Goal: Task Accomplishment & Management: Use online tool/utility

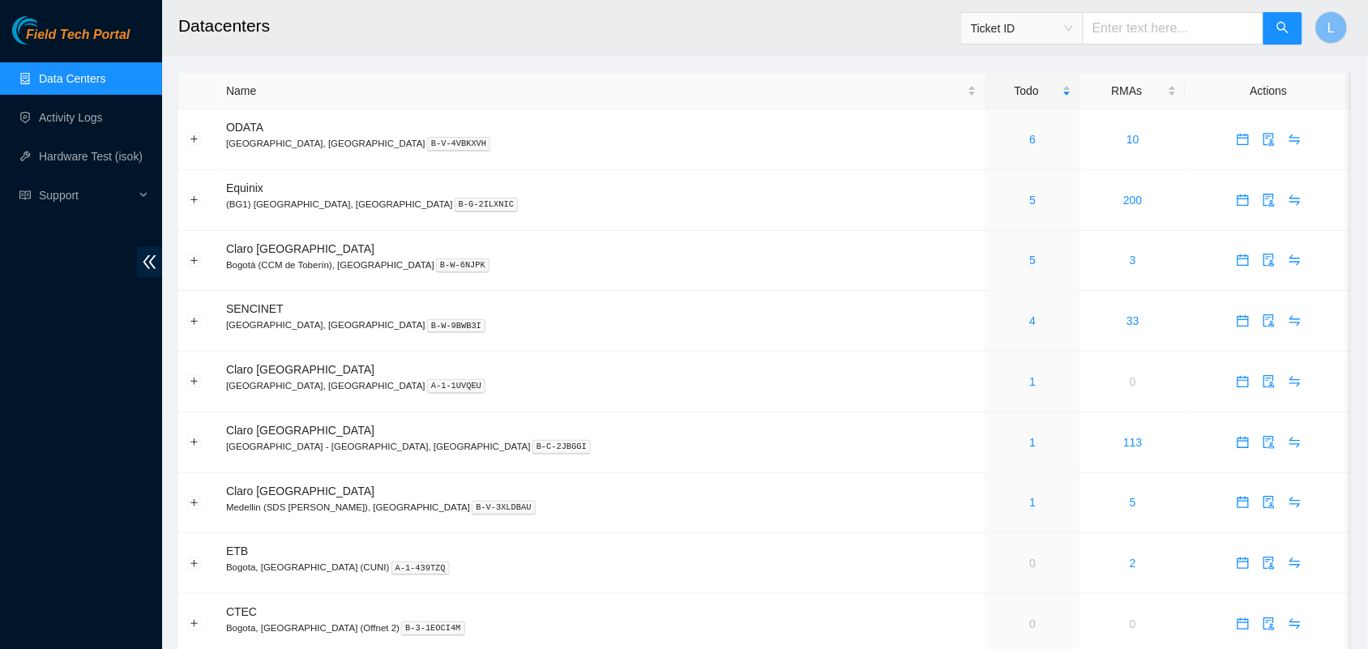
click at [494, 47] on h2 "Datacenters" at bounding box center [645, 26] width 935 height 52
click at [1030, 323] on link "4" at bounding box center [1033, 320] width 6 height 13
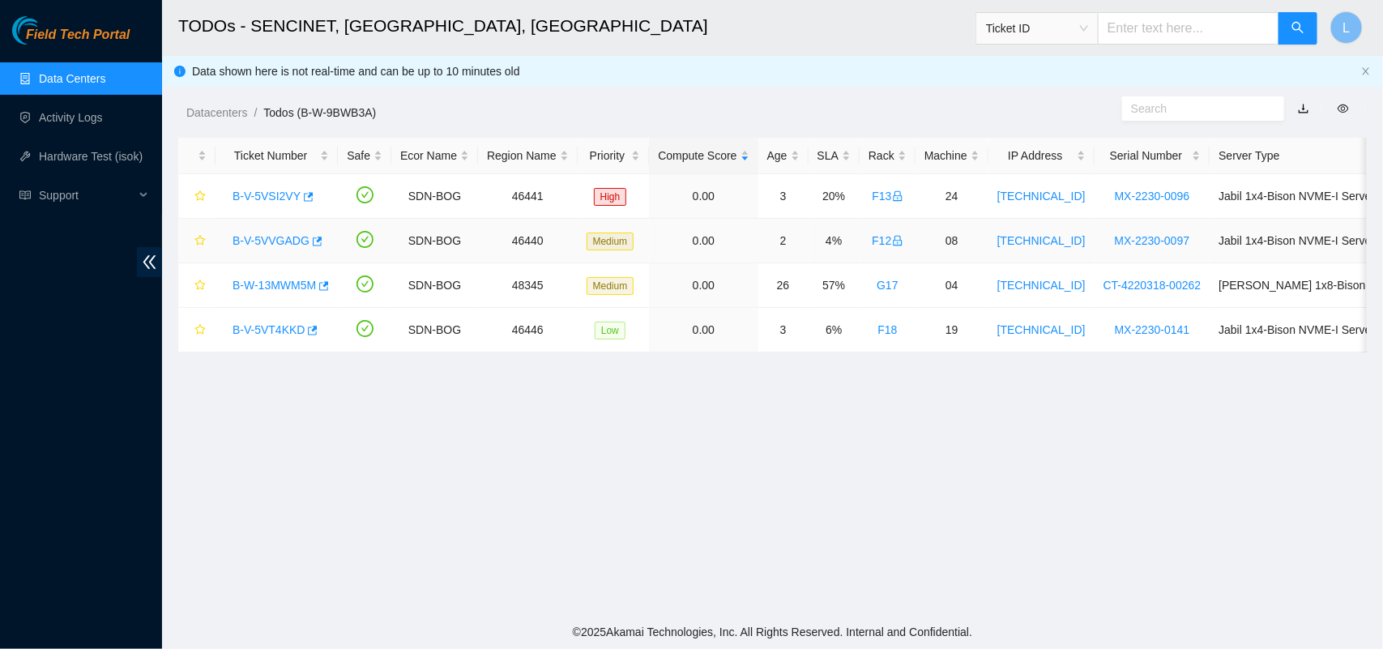
click at [273, 241] on link "B-V-5VVGADG" at bounding box center [271, 240] width 77 height 13
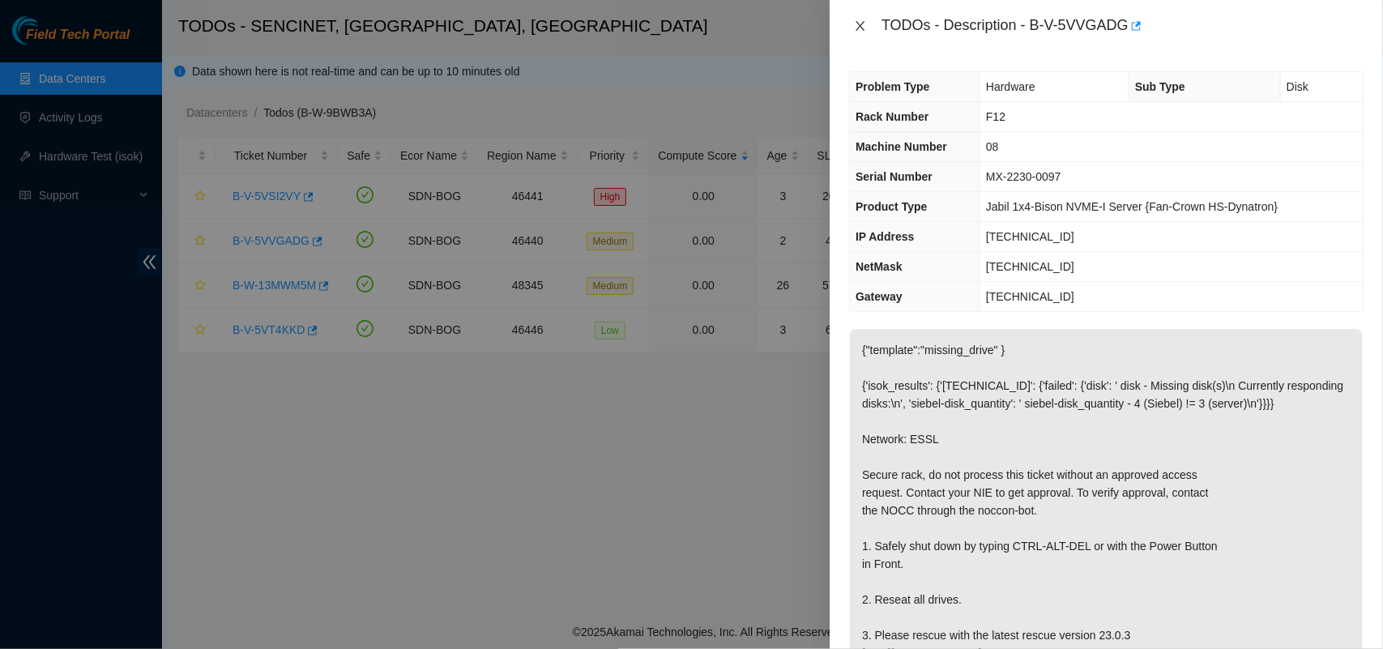
click at [864, 27] on icon "close" at bounding box center [860, 25] width 13 height 13
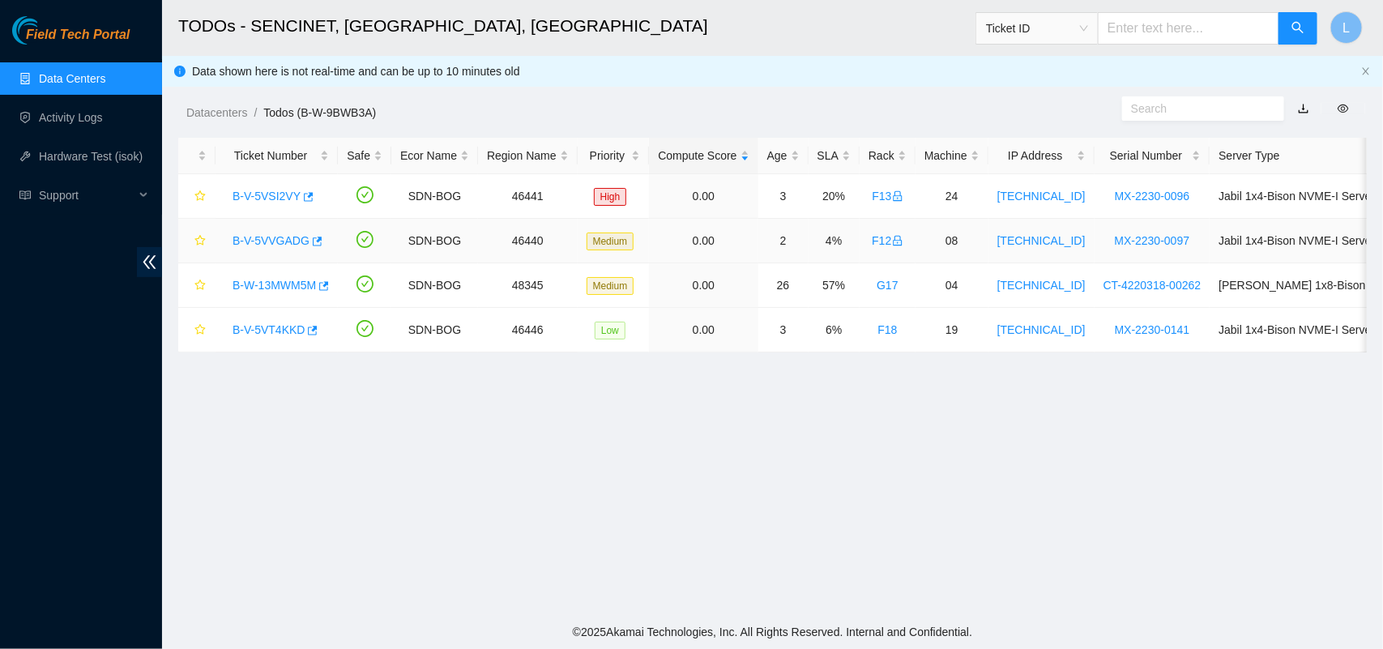
click at [273, 241] on link "B-V-5VVGADG" at bounding box center [271, 240] width 77 height 13
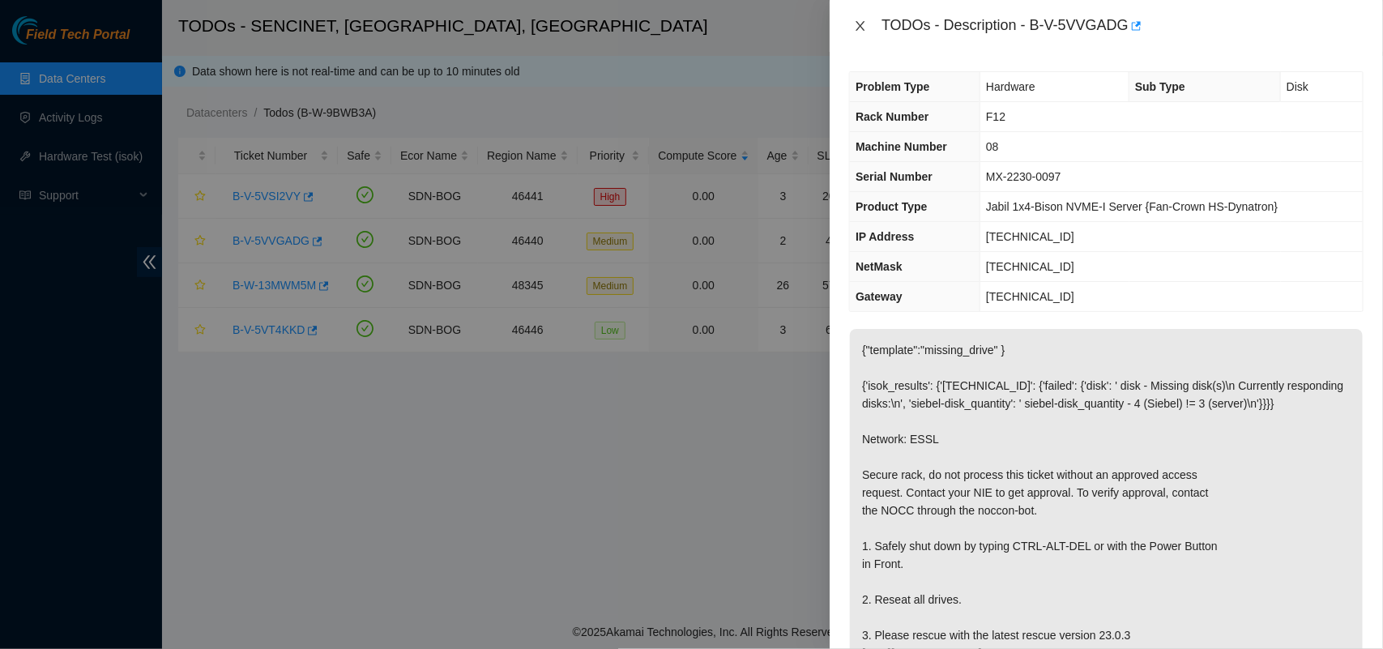
click at [861, 26] on icon "close" at bounding box center [861, 26] width 9 height 10
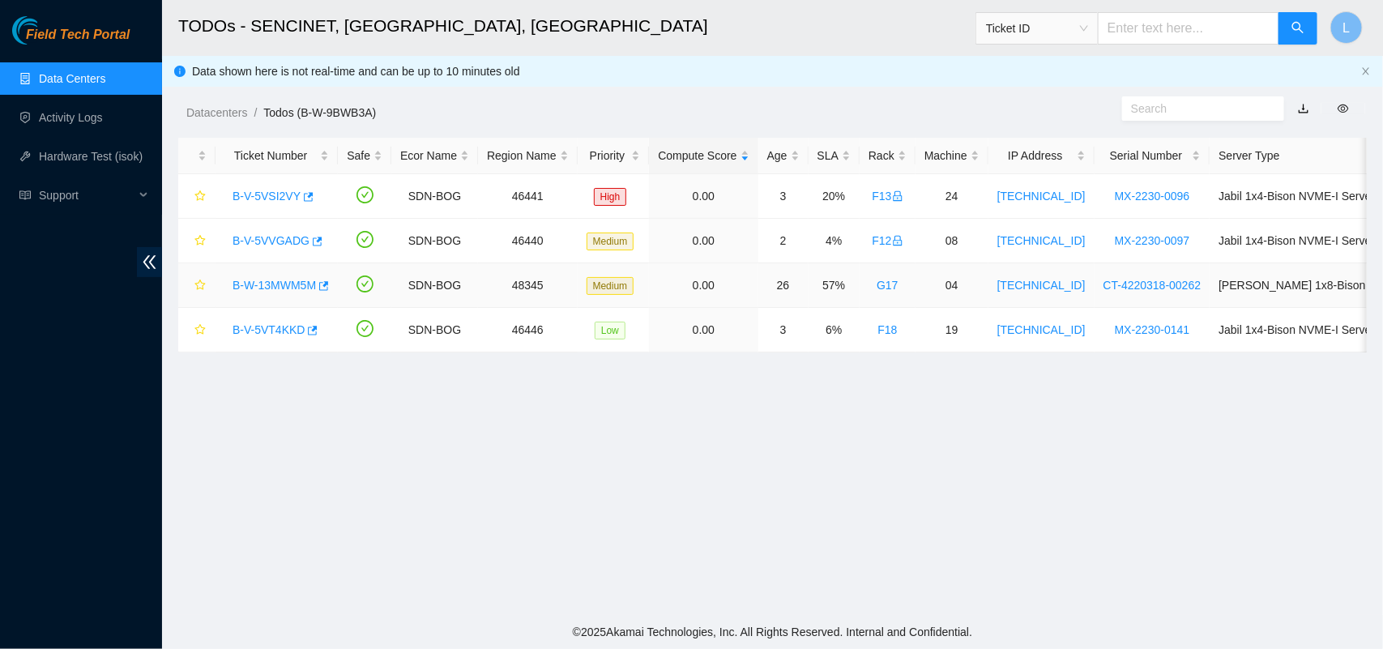
click at [285, 282] on link "B-W-13MWM5M" at bounding box center [274, 285] width 83 height 13
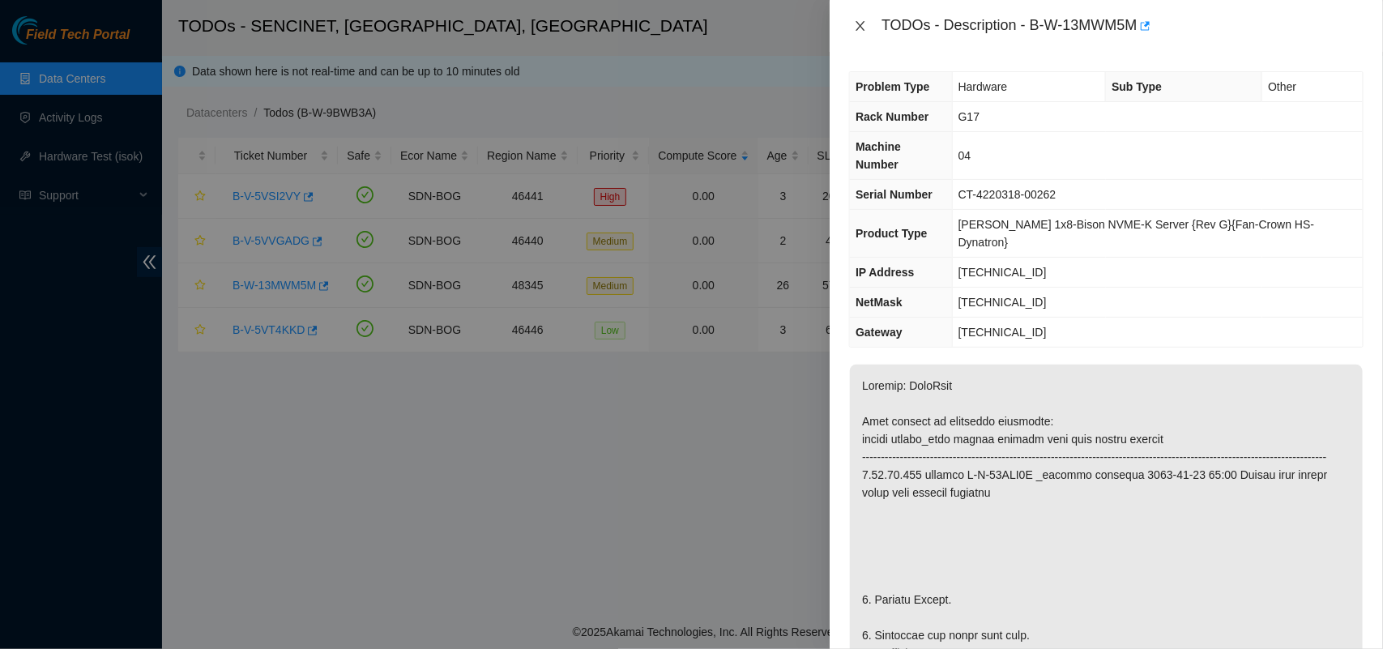
click at [865, 28] on icon "close" at bounding box center [860, 25] width 13 height 13
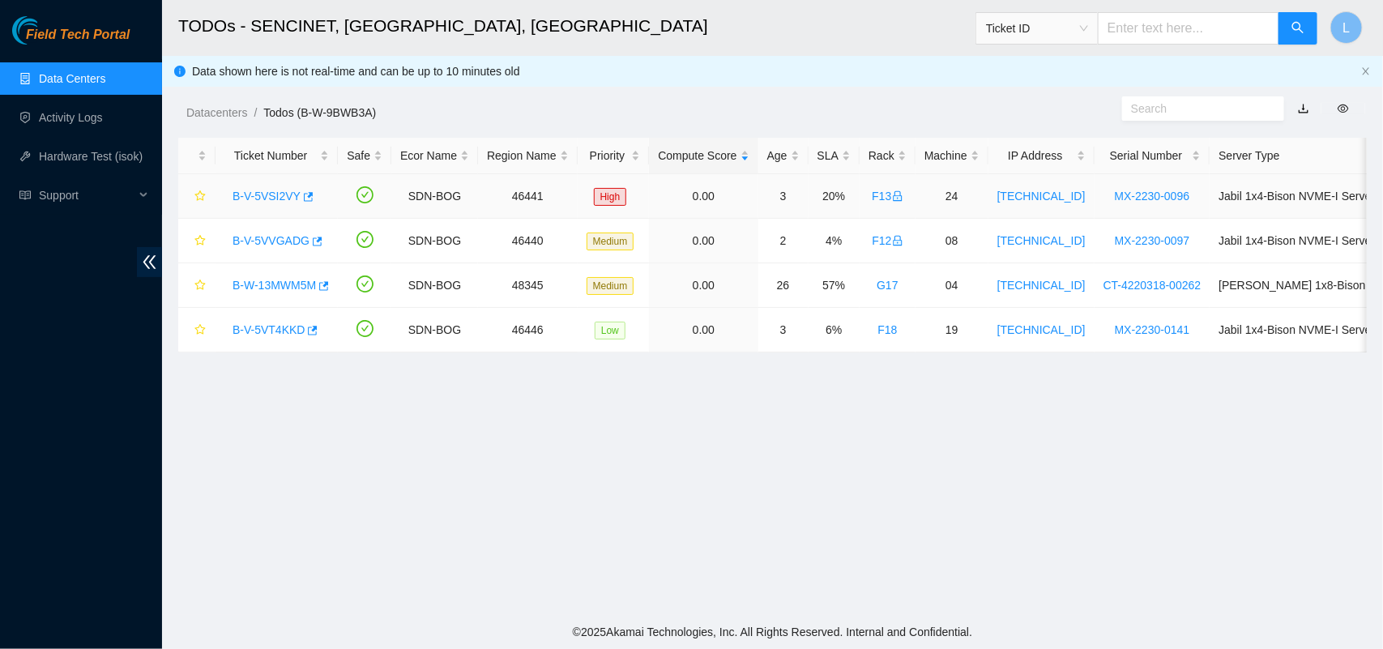
click at [261, 191] on link "B-V-5VSI2VY" at bounding box center [267, 196] width 68 height 13
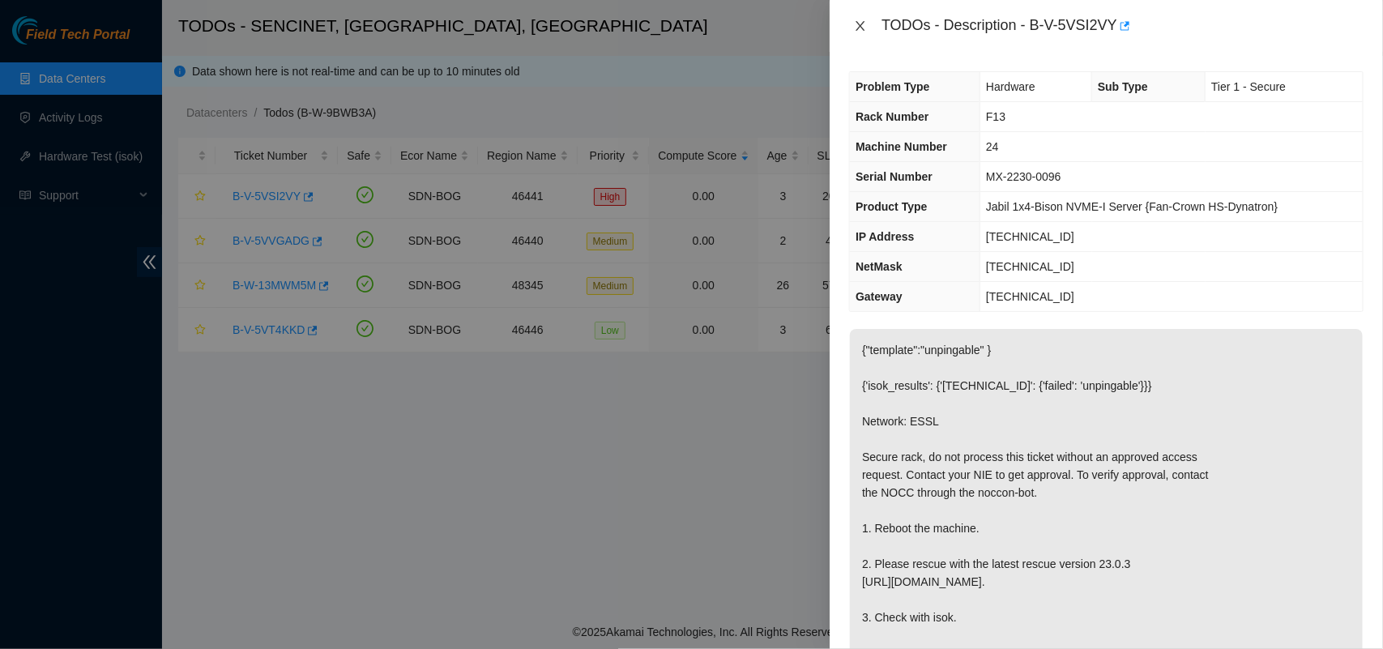
click at [861, 26] on icon "close" at bounding box center [861, 26] width 9 height 10
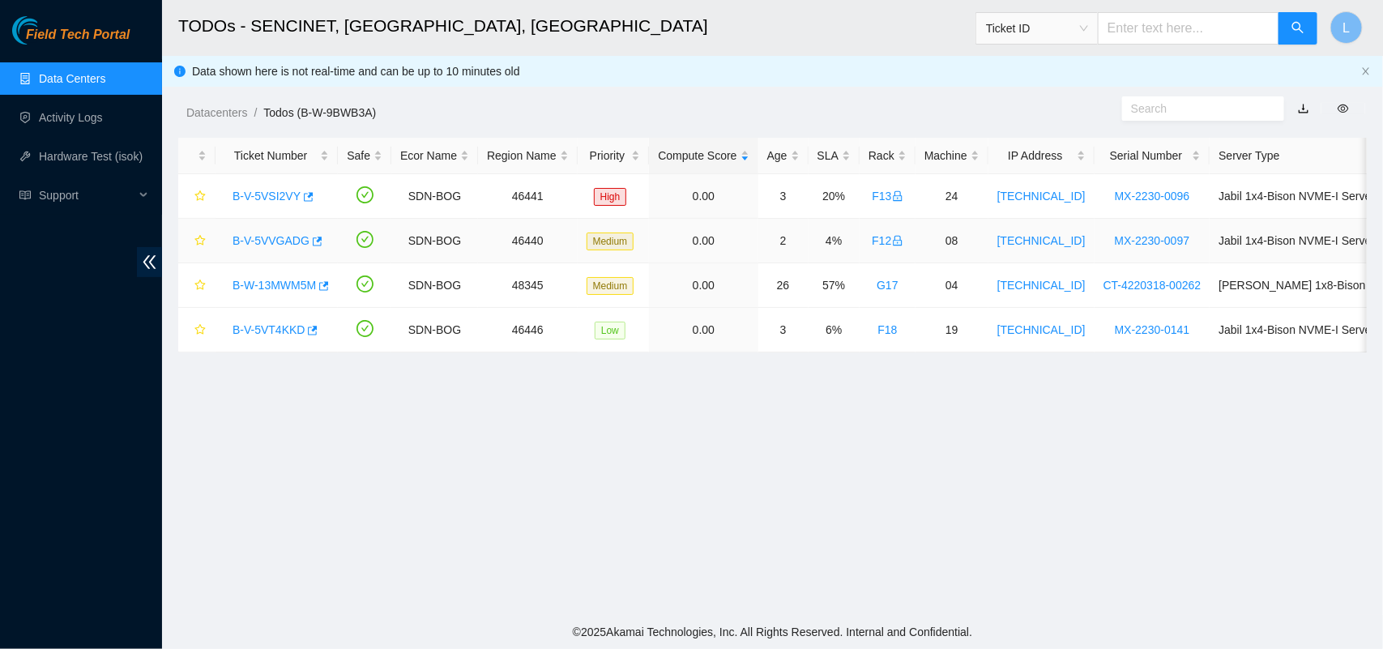
click at [258, 244] on link "B-V-5VVGADG" at bounding box center [271, 240] width 77 height 13
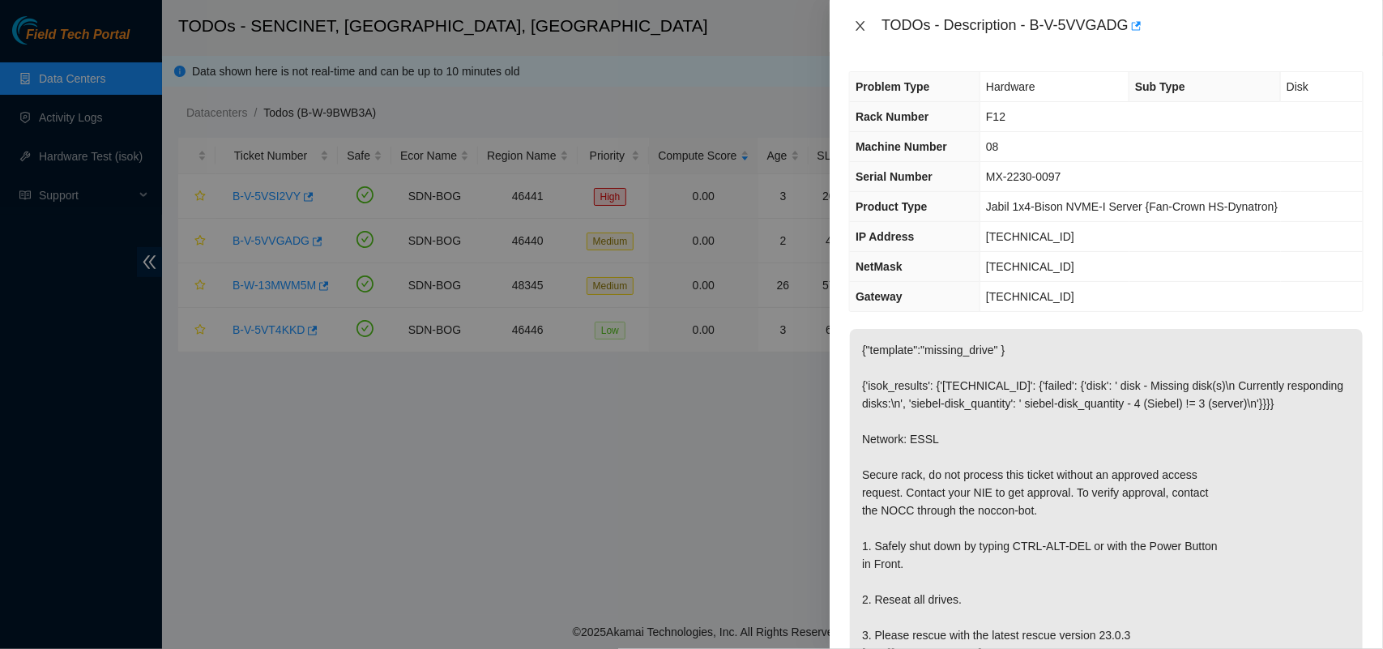
click at [857, 27] on icon "close" at bounding box center [860, 25] width 13 height 13
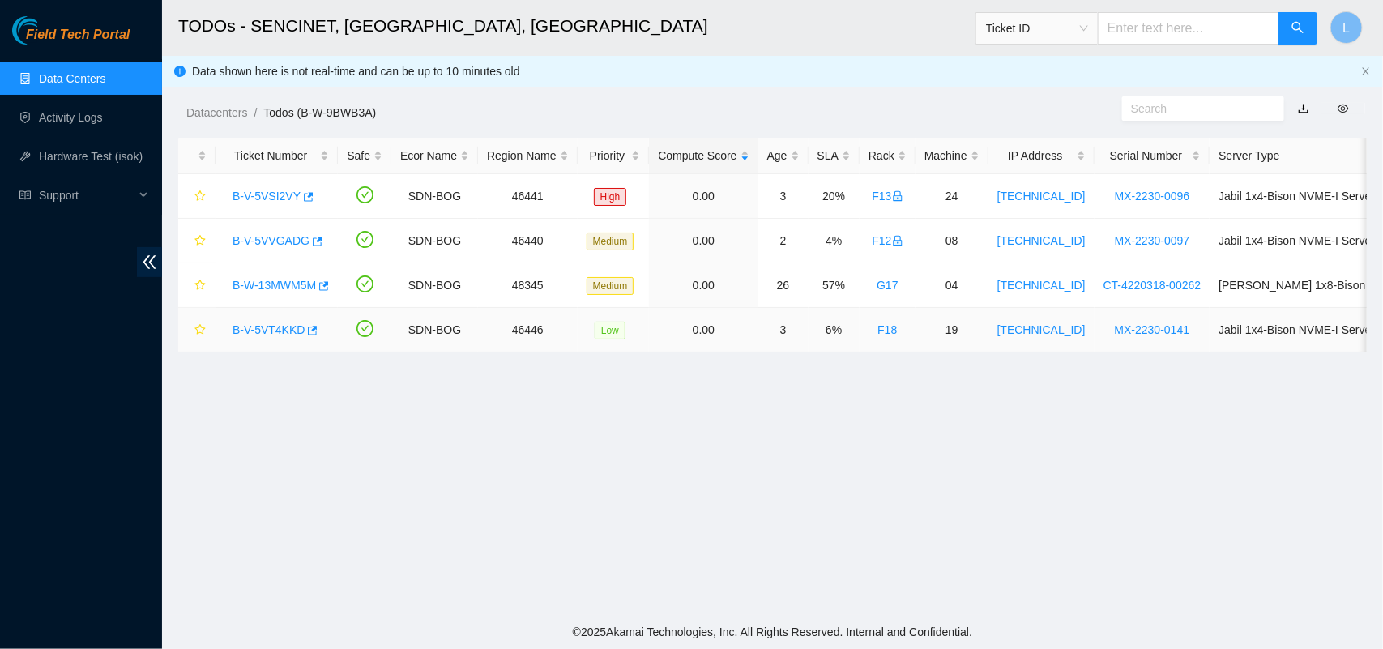
click at [270, 328] on link "B-V-5VT4KKD" at bounding box center [269, 329] width 72 height 13
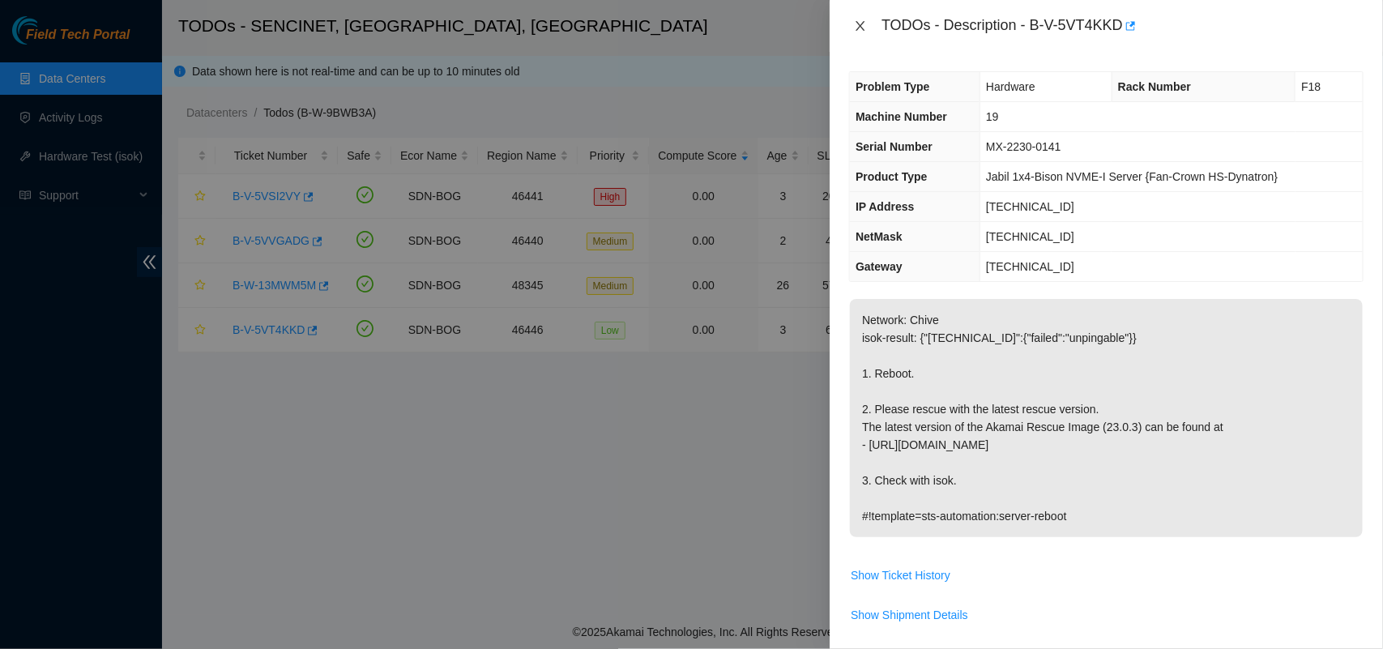
click at [861, 24] on icon "close" at bounding box center [861, 26] width 9 height 10
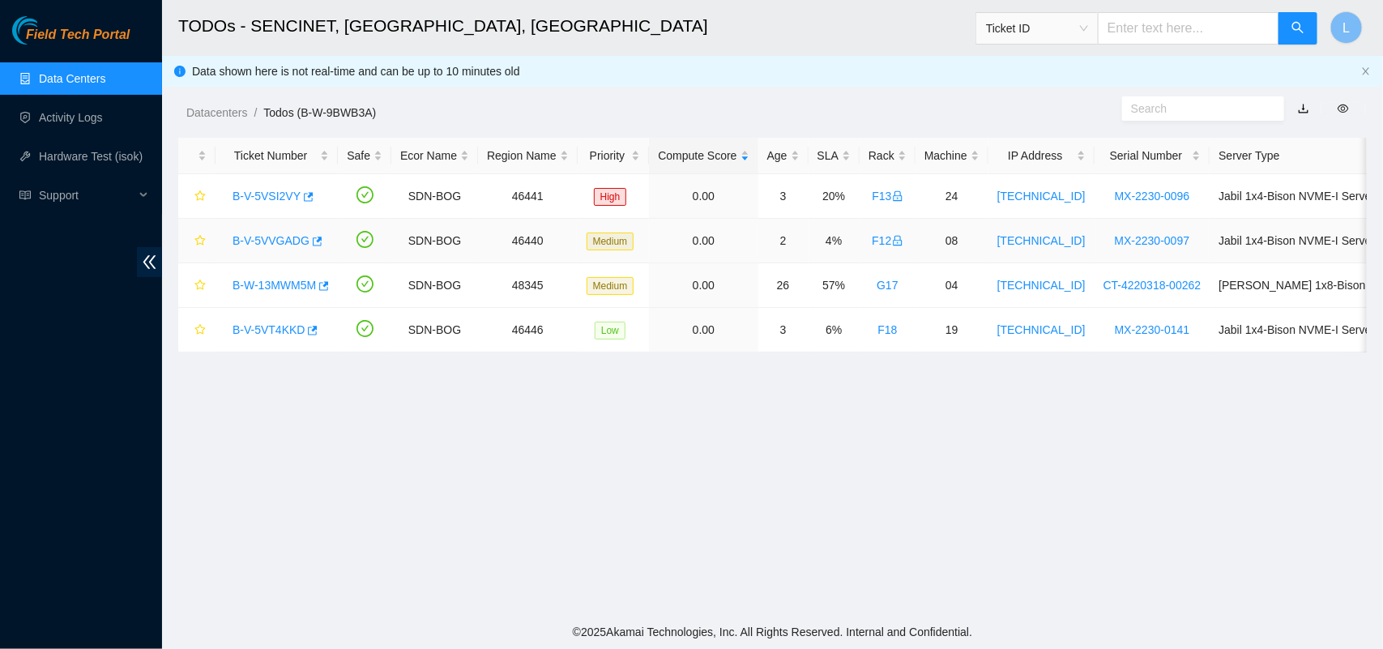
click at [271, 241] on link "B-V-5VVGADG" at bounding box center [271, 240] width 77 height 13
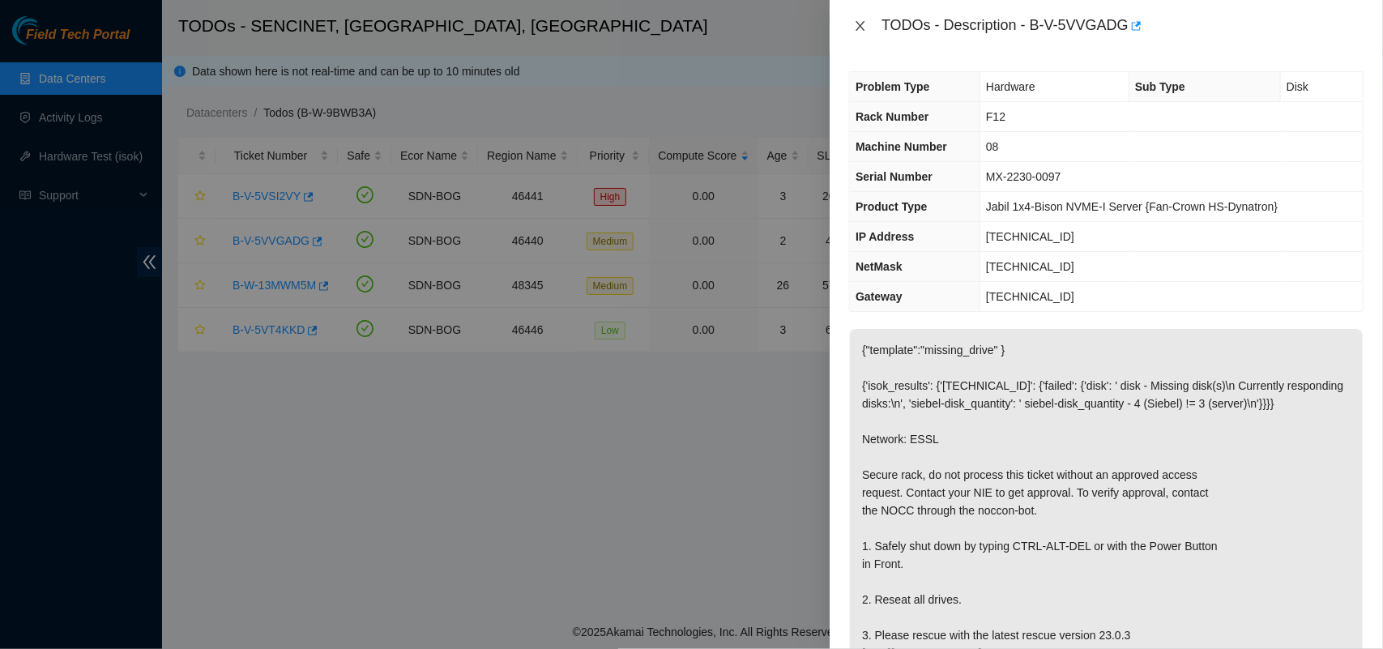
click at [864, 30] on icon "close" at bounding box center [860, 25] width 13 height 13
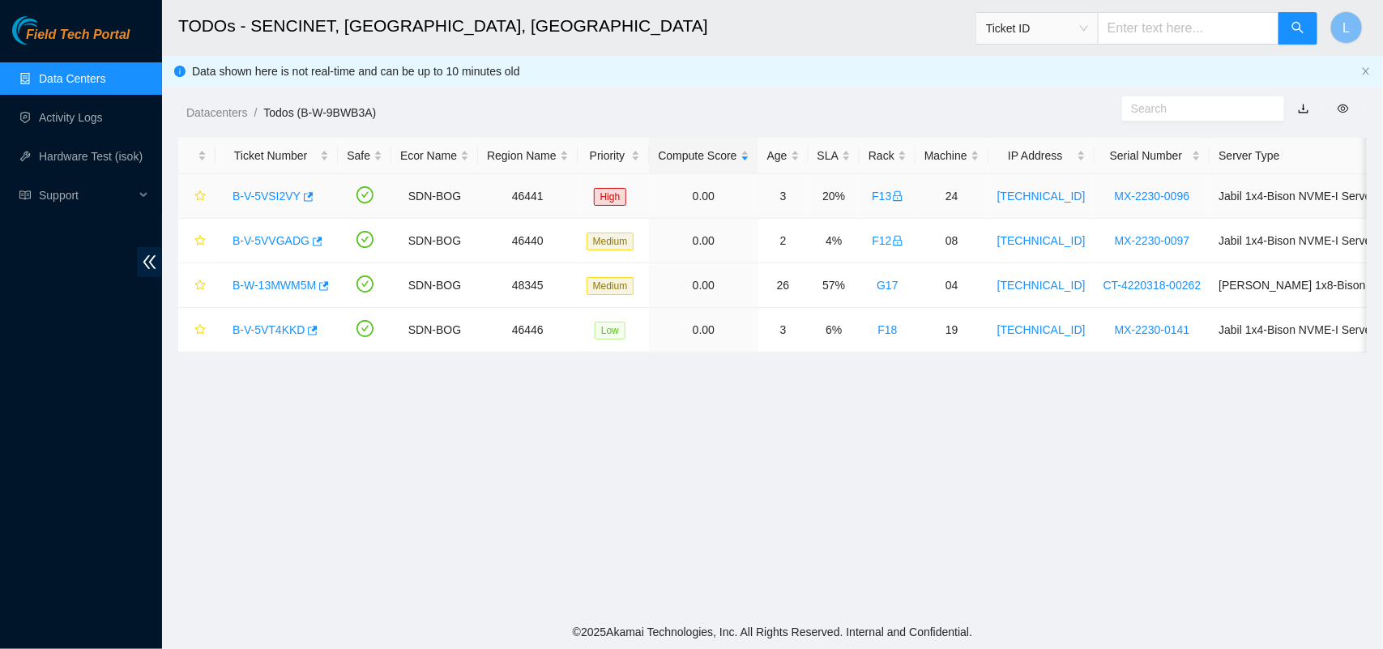
click at [273, 181] on td "B-V-5VSI2VY" at bounding box center [277, 196] width 122 height 45
click at [274, 196] on link "B-V-5VSI2VY" at bounding box center [267, 196] width 68 height 13
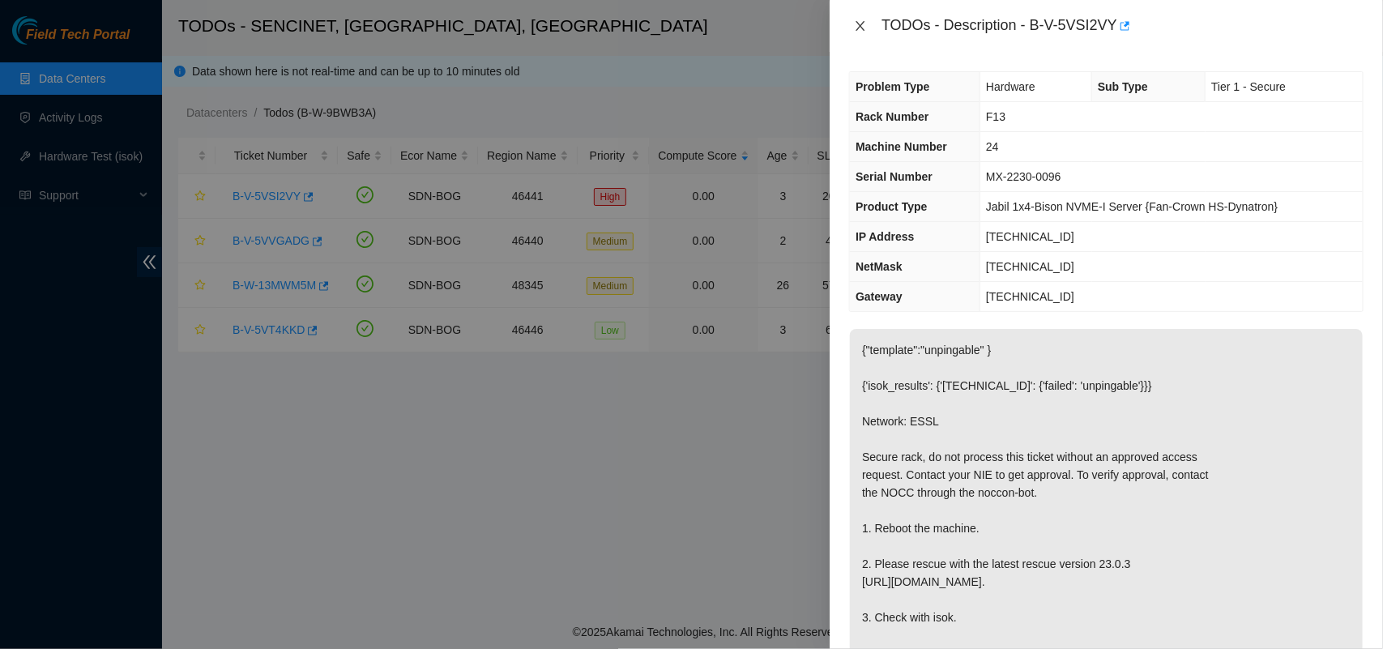
click at [863, 27] on icon "close" at bounding box center [860, 25] width 13 height 13
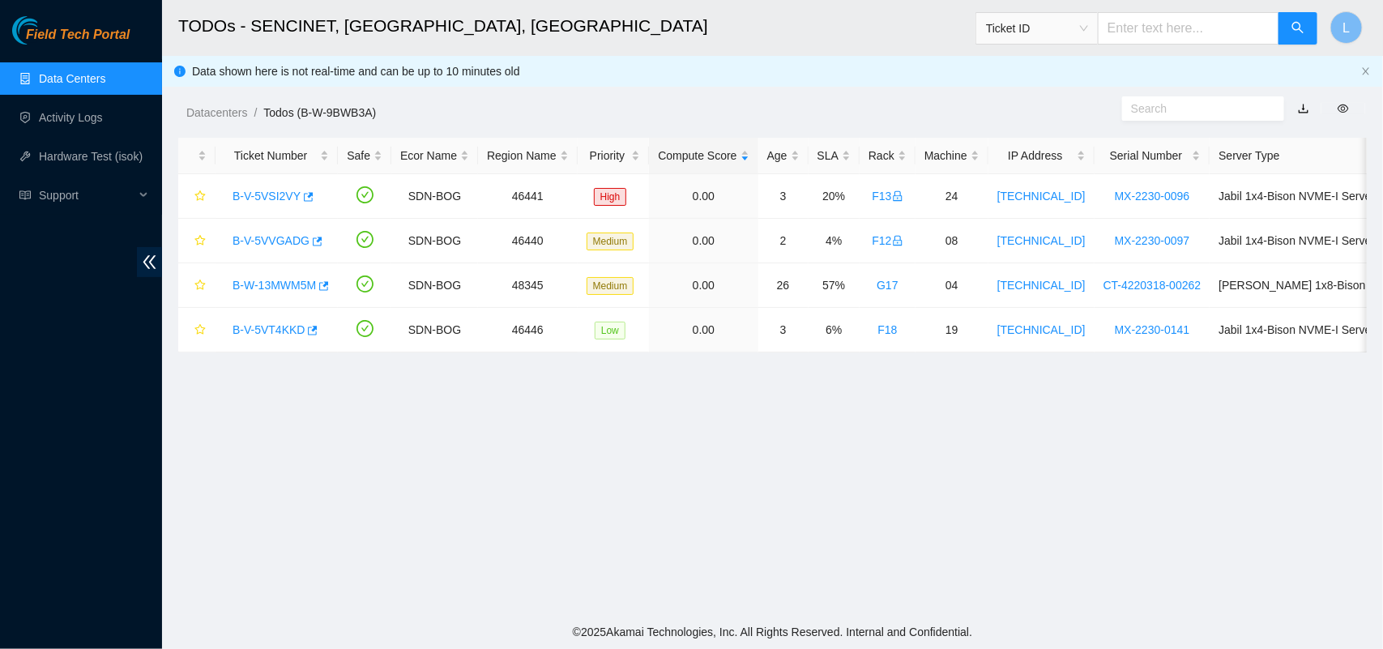
click at [532, 528] on main "TODOs - SENCINET, [GEOGRAPHIC_DATA], [GEOGRAPHIC_DATA] Ticket ID L Data shown h…" at bounding box center [772, 307] width 1221 height 615
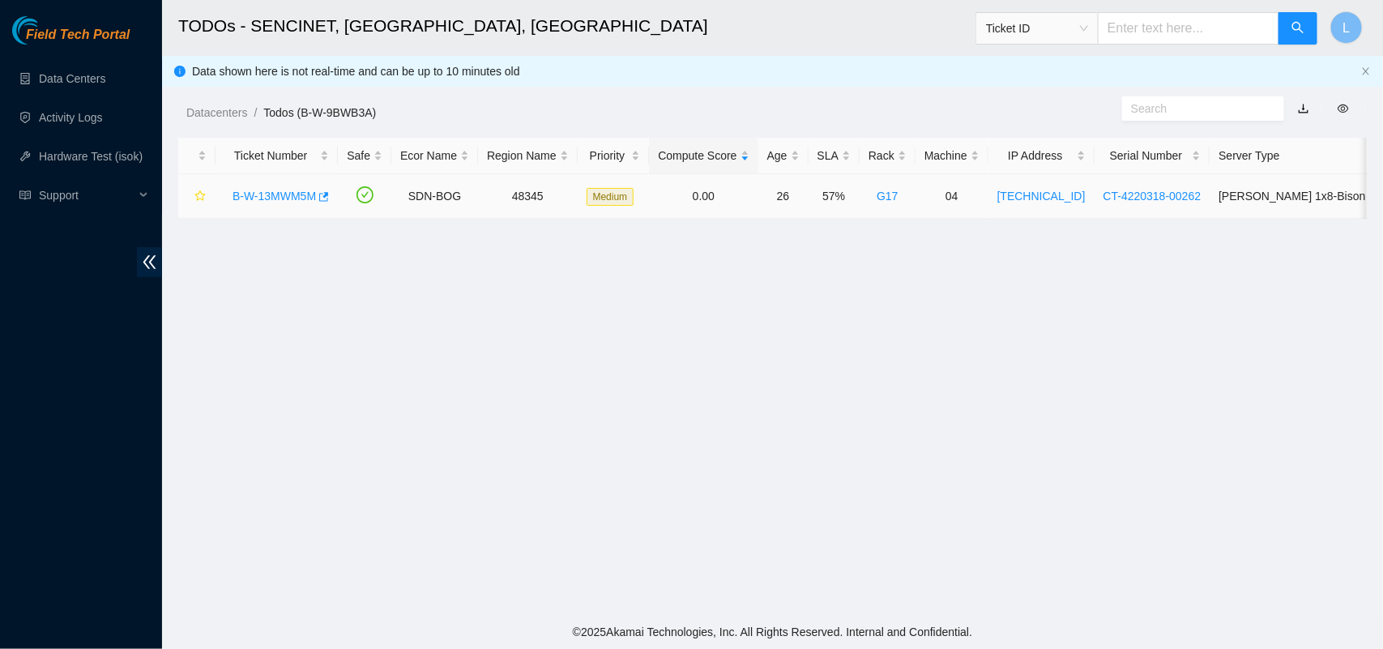
click at [280, 196] on link "B-W-13MWM5M" at bounding box center [274, 196] width 83 height 13
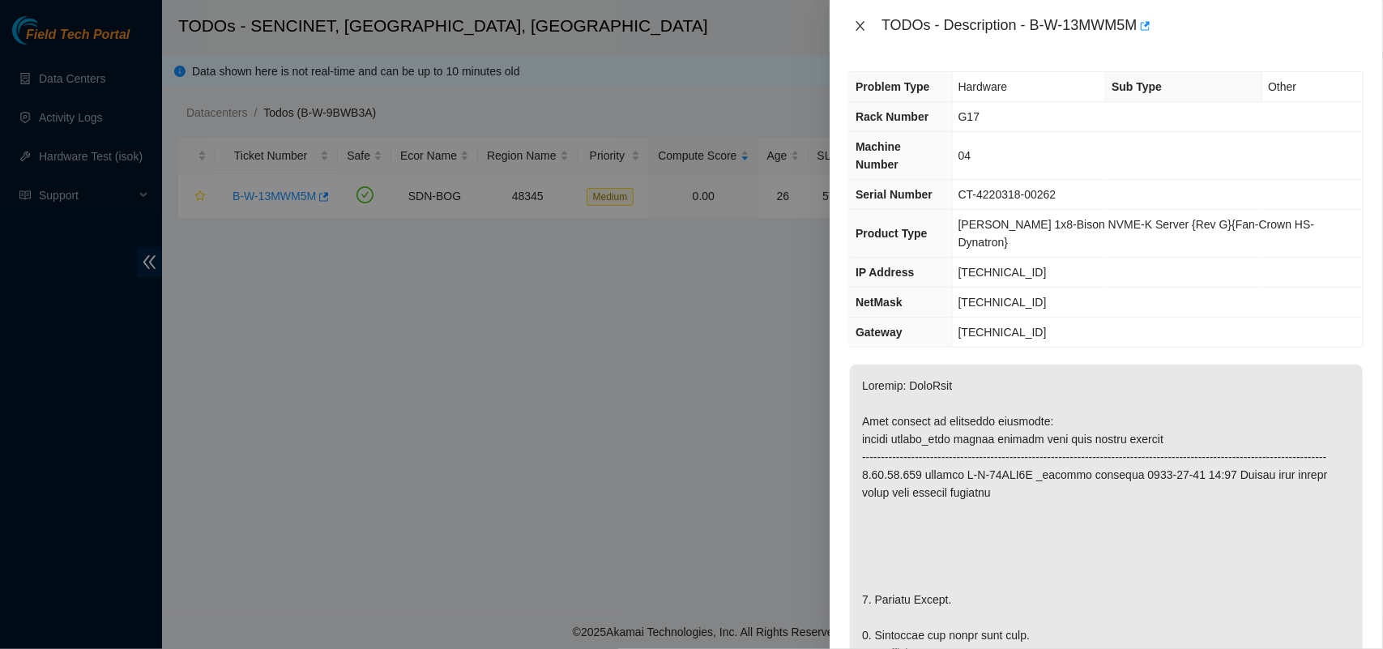
click at [861, 28] on icon "close" at bounding box center [860, 25] width 13 height 13
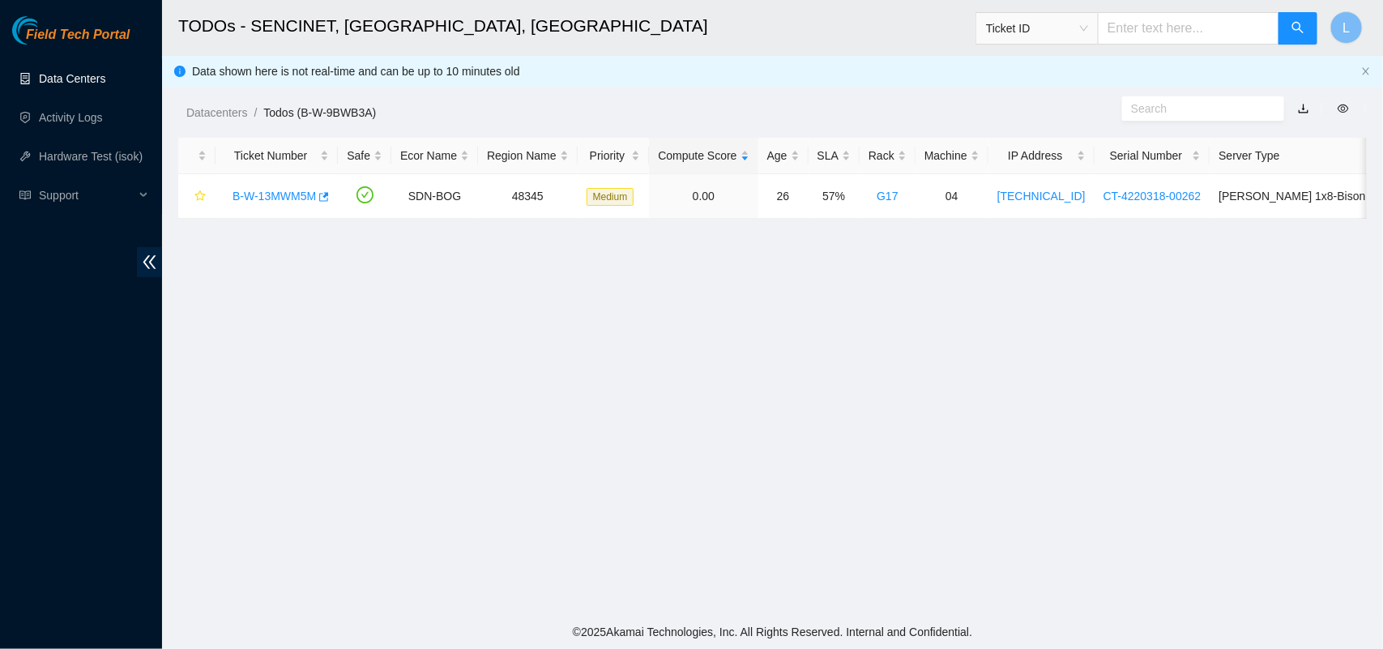
click at [63, 83] on link "Data Centers" at bounding box center [72, 78] width 66 height 13
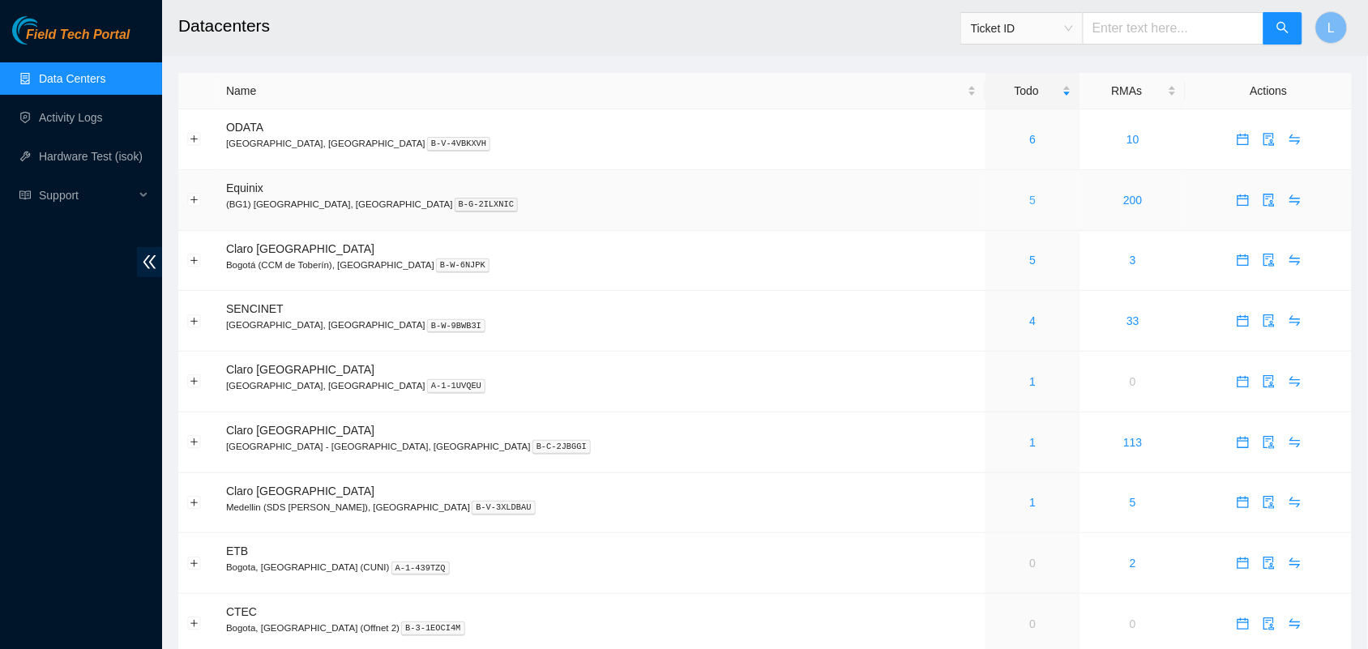
click at [1030, 199] on link "5" at bounding box center [1033, 200] width 6 height 13
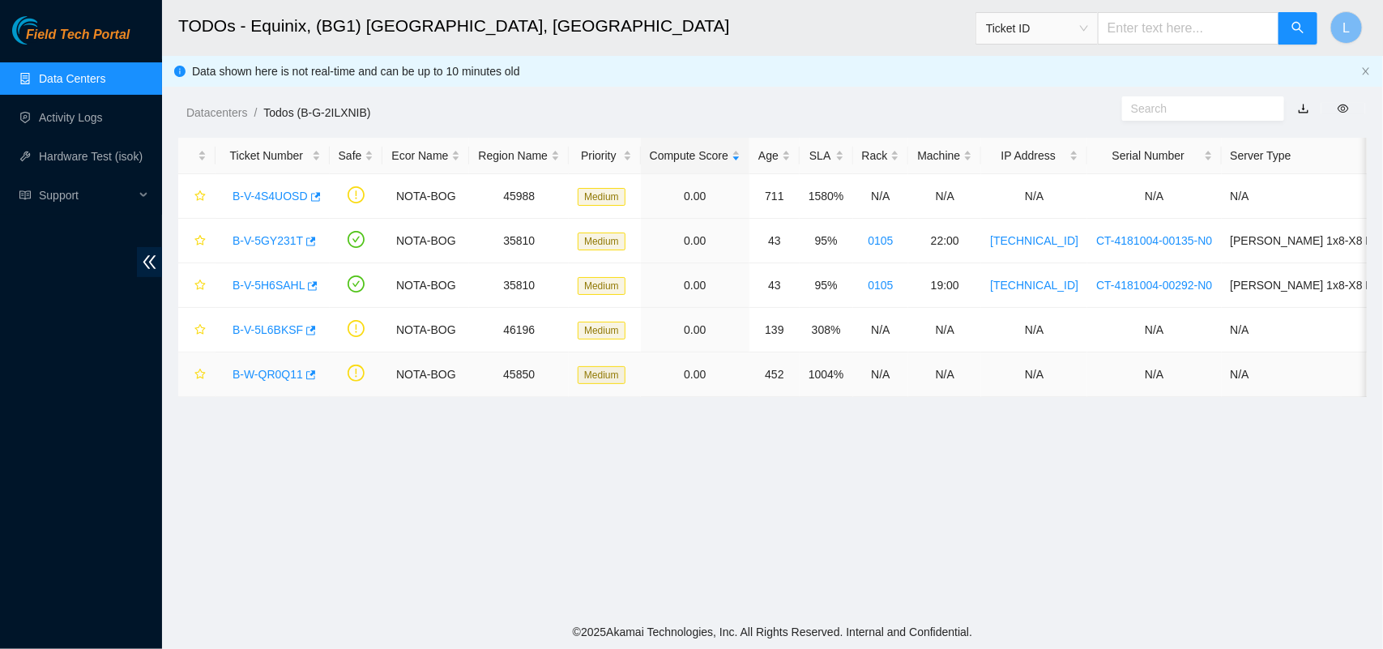
click at [284, 371] on link "B-W-QR0Q11" at bounding box center [268, 374] width 70 height 13
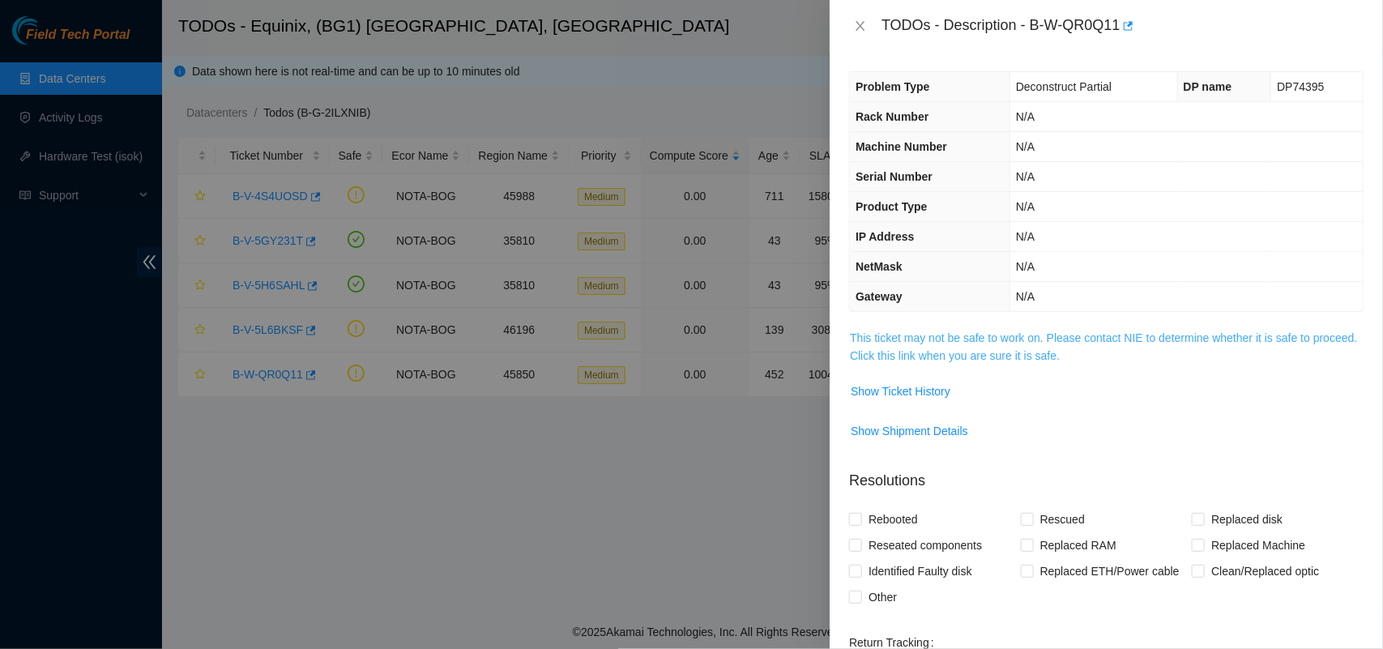
click at [981, 341] on link "This ticket may not be safe to work on. Please contact NIE to determine whether…" at bounding box center [1103, 346] width 507 height 31
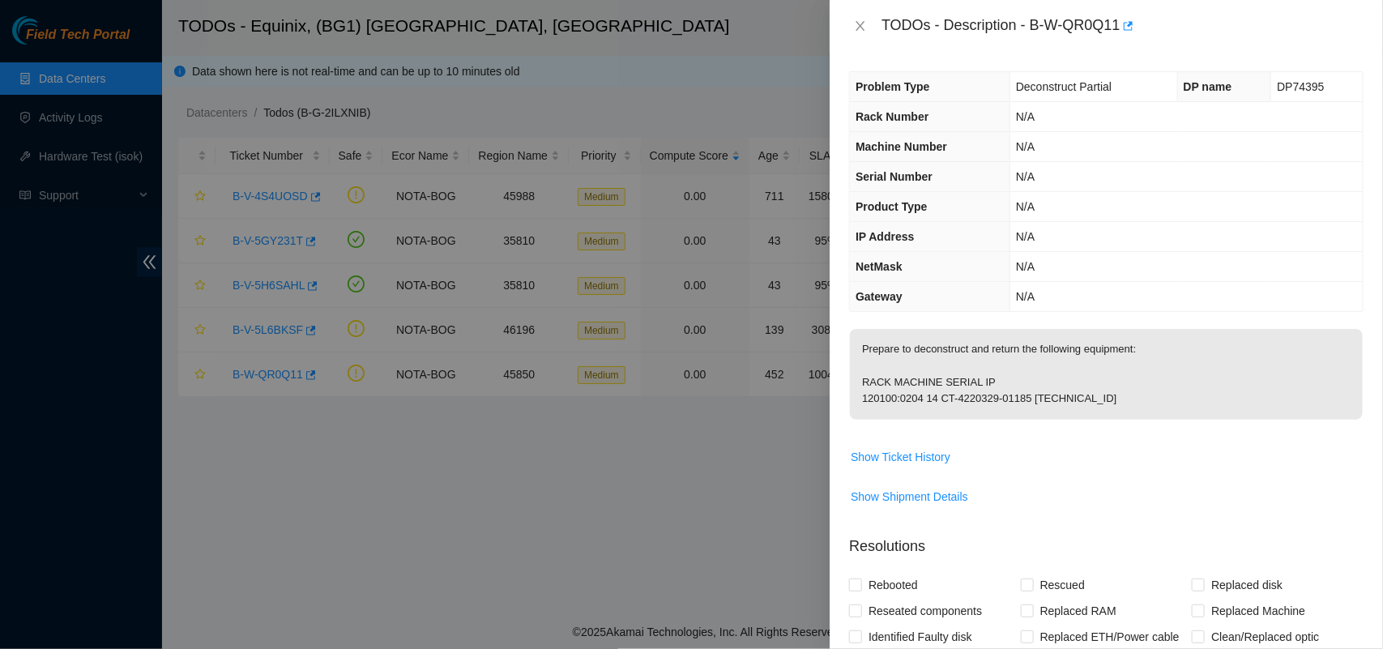
click at [961, 428] on span "Prepare to deconstruct and return the following equipment: RACK MACHINE SERIAL …" at bounding box center [1106, 379] width 513 height 101
click at [860, 30] on icon "close" at bounding box center [860, 25] width 13 height 13
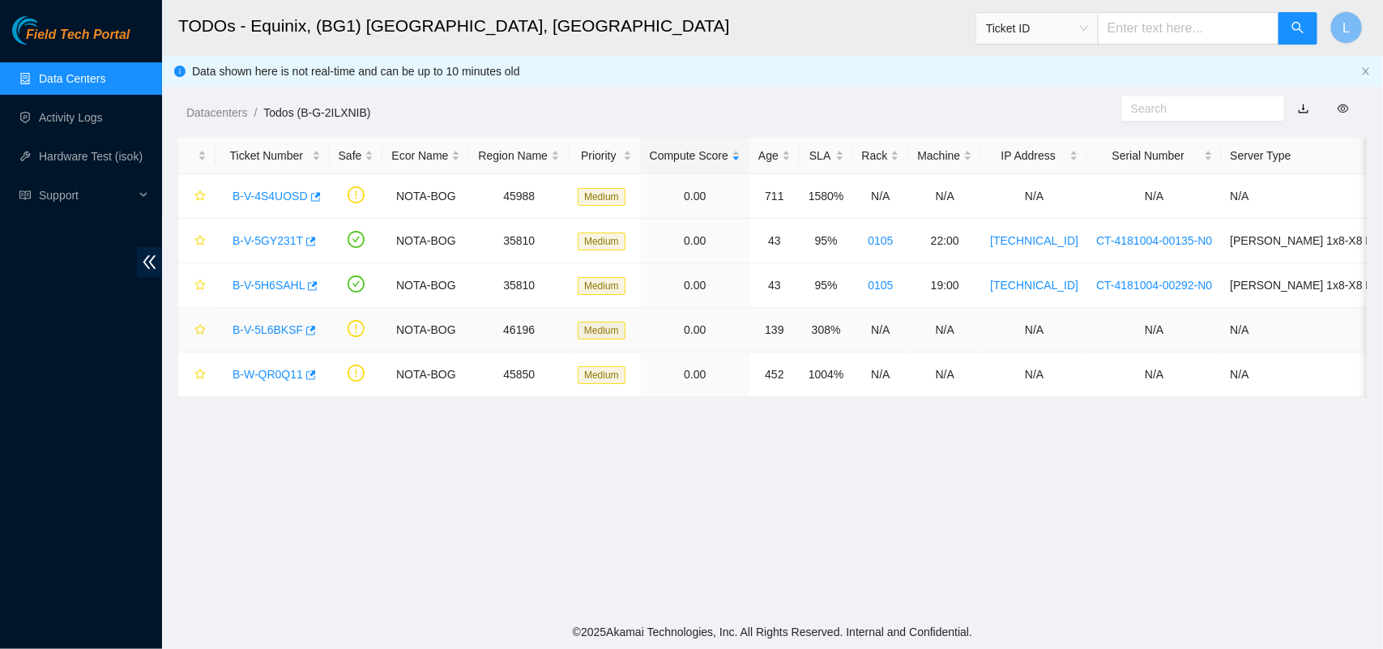
click at [257, 336] on link "B-V-5L6BKSF" at bounding box center [268, 329] width 70 height 13
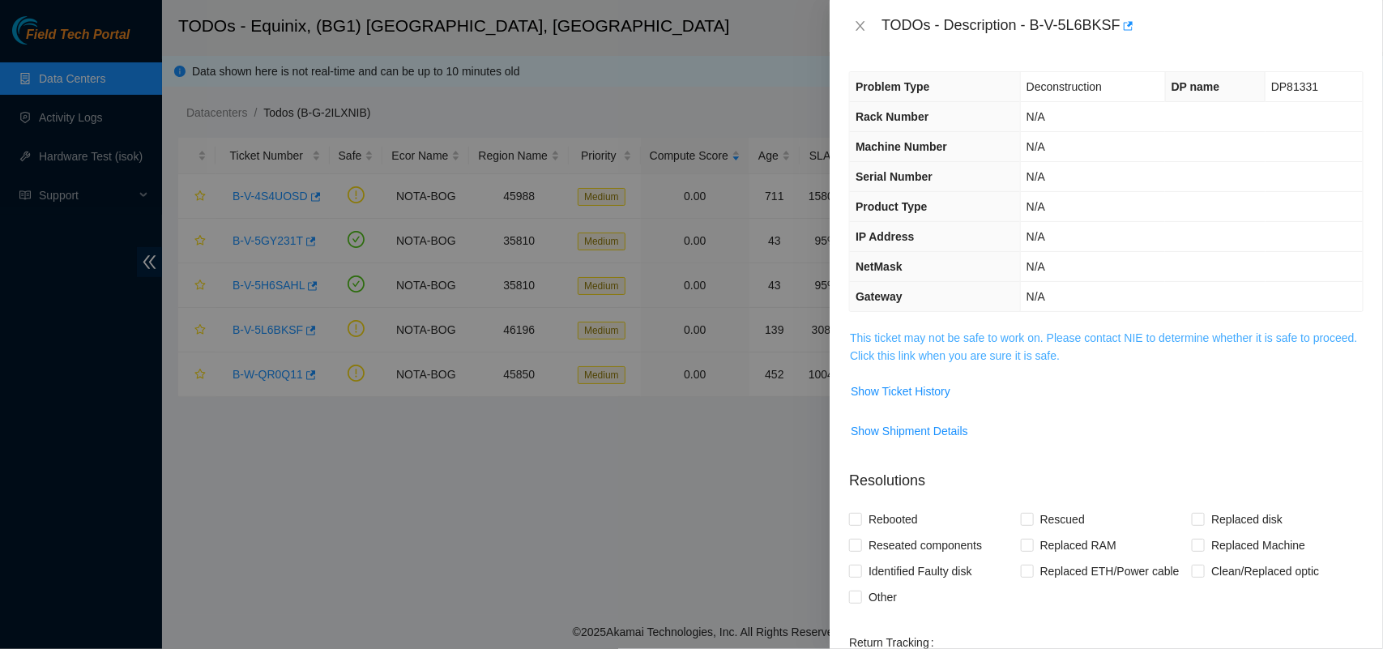
click at [950, 345] on link "This ticket may not be safe to work on. Please contact NIE to determine whether…" at bounding box center [1103, 346] width 507 height 31
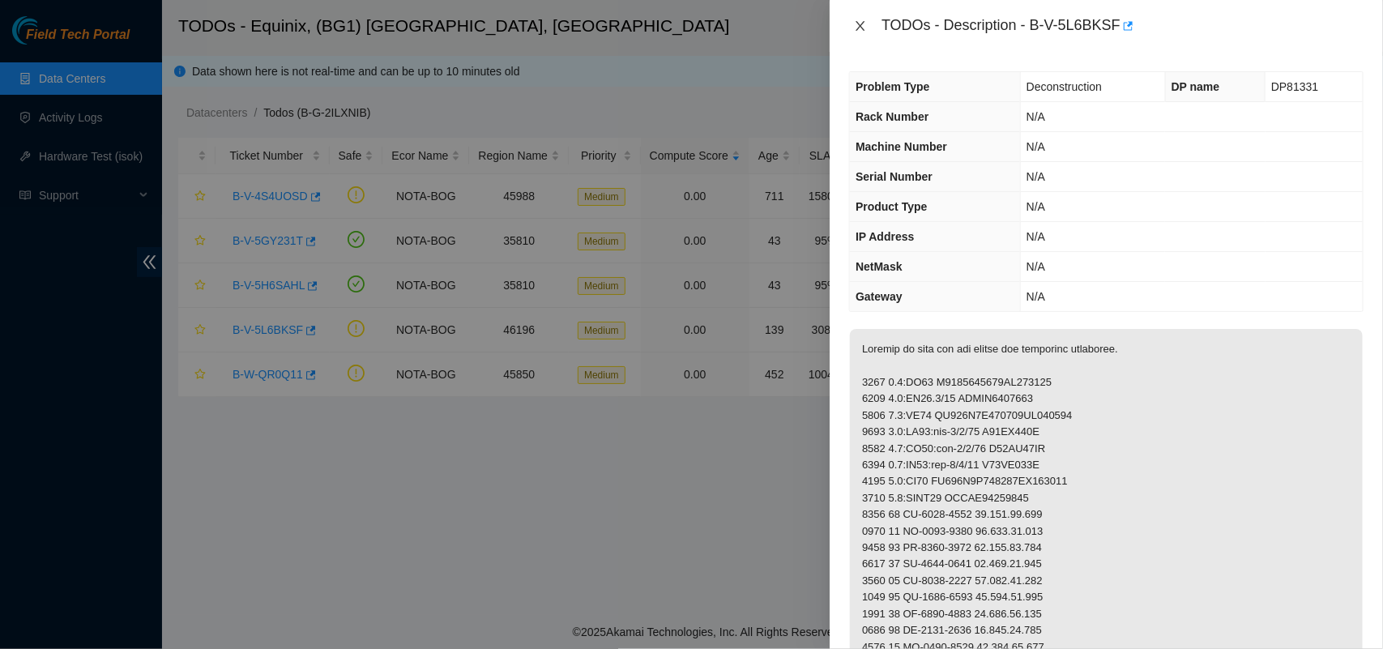
click at [864, 26] on icon "close" at bounding box center [860, 25] width 13 height 13
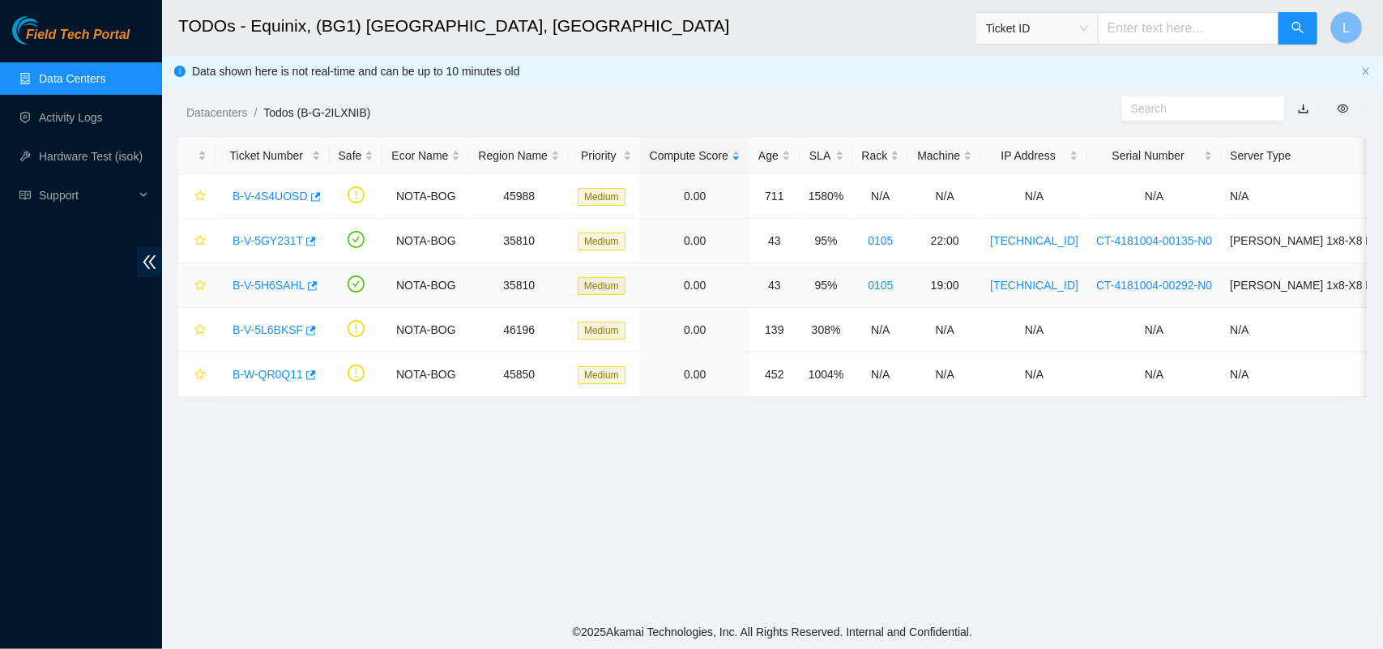
click at [267, 288] on link "B-V-5H6SAHL" at bounding box center [269, 285] width 72 height 13
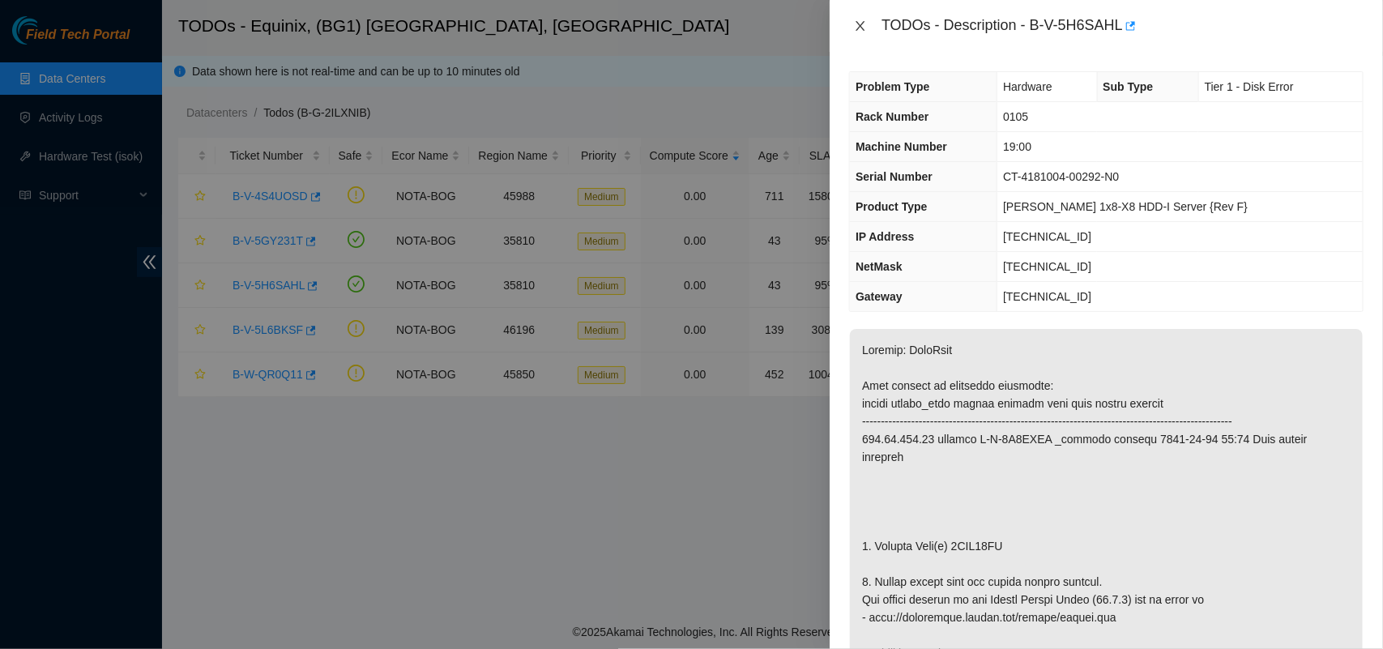
click at [861, 23] on icon "close" at bounding box center [860, 25] width 13 height 13
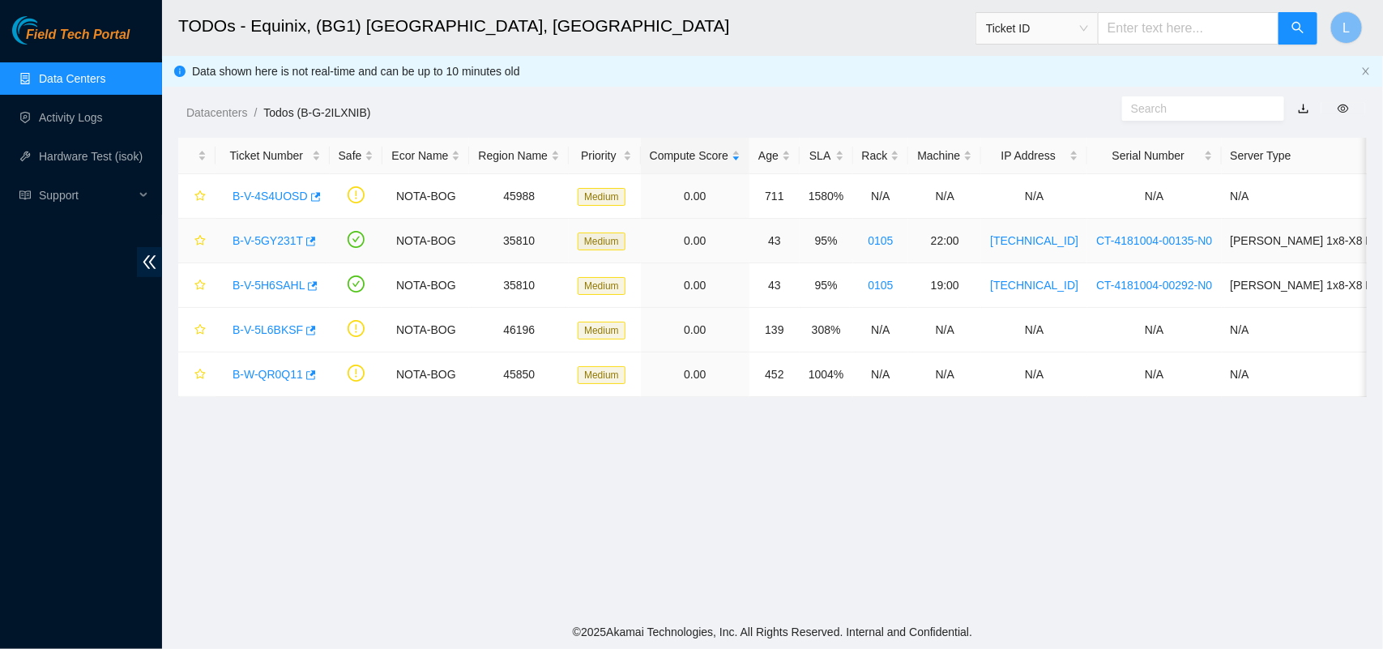
click at [266, 247] on link "B-V-5GY231T" at bounding box center [268, 240] width 70 height 13
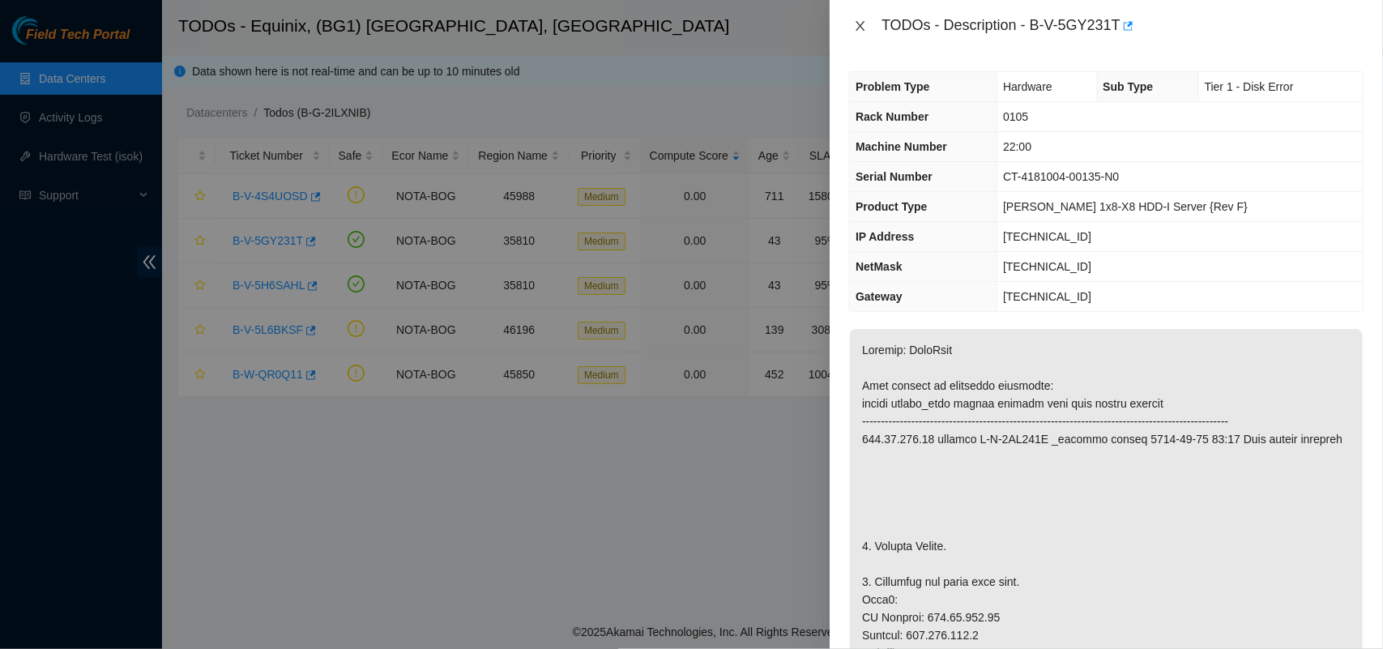
click at [860, 24] on icon "close" at bounding box center [861, 26] width 9 height 10
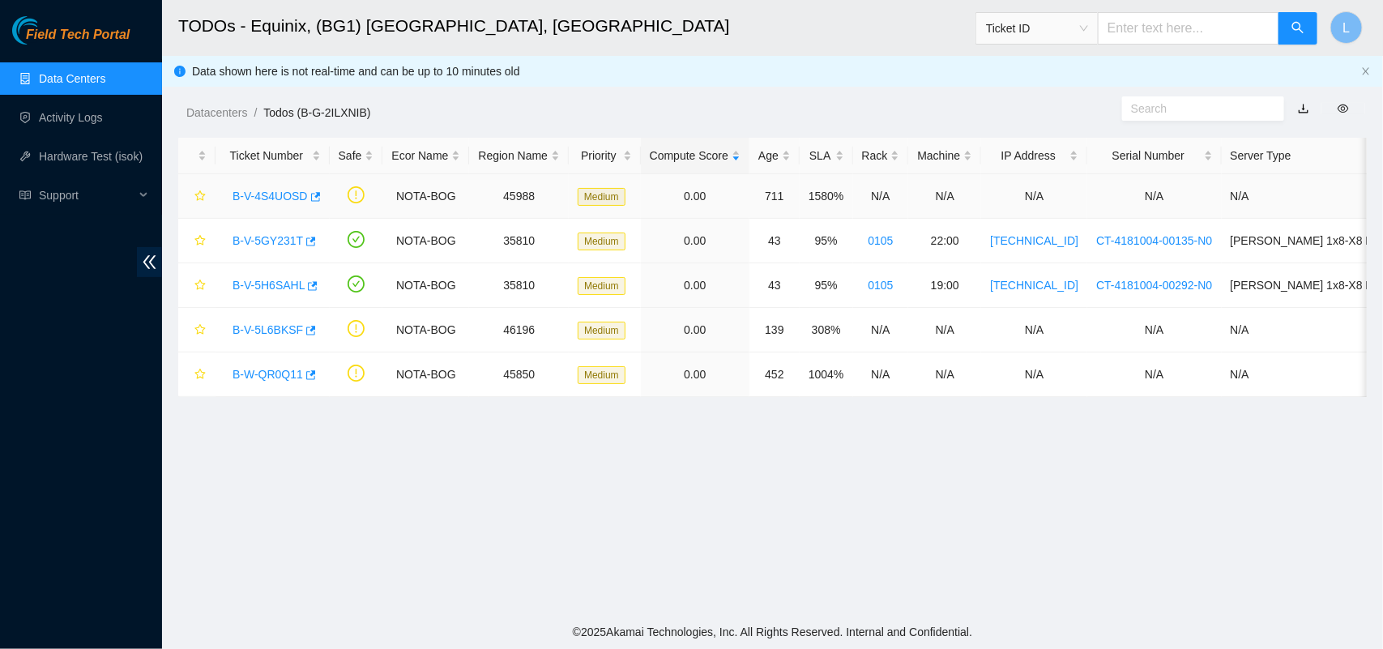
click at [272, 196] on link "B-V-4S4UOSD" at bounding box center [270, 196] width 75 height 13
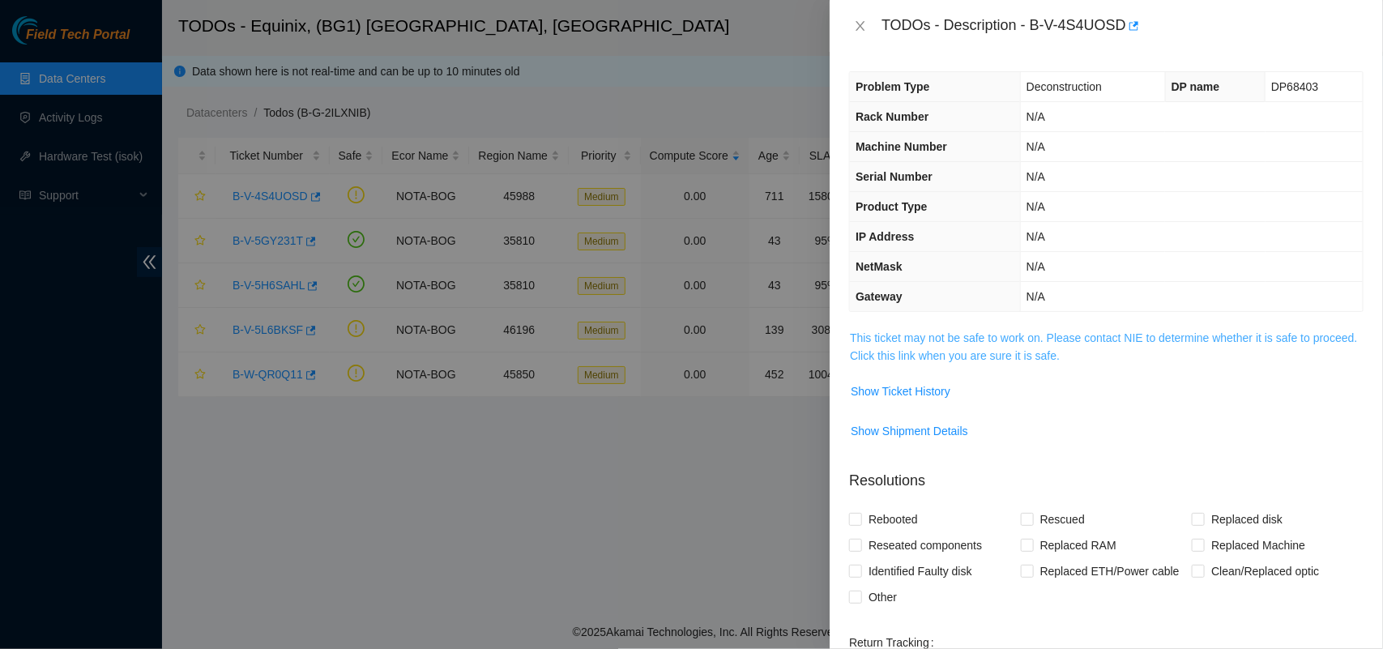
click at [1038, 350] on link "This ticket may not be safe to work on. Please contact NIE to determine whether…" at bounding box center [1103, 346] width 507 height 31
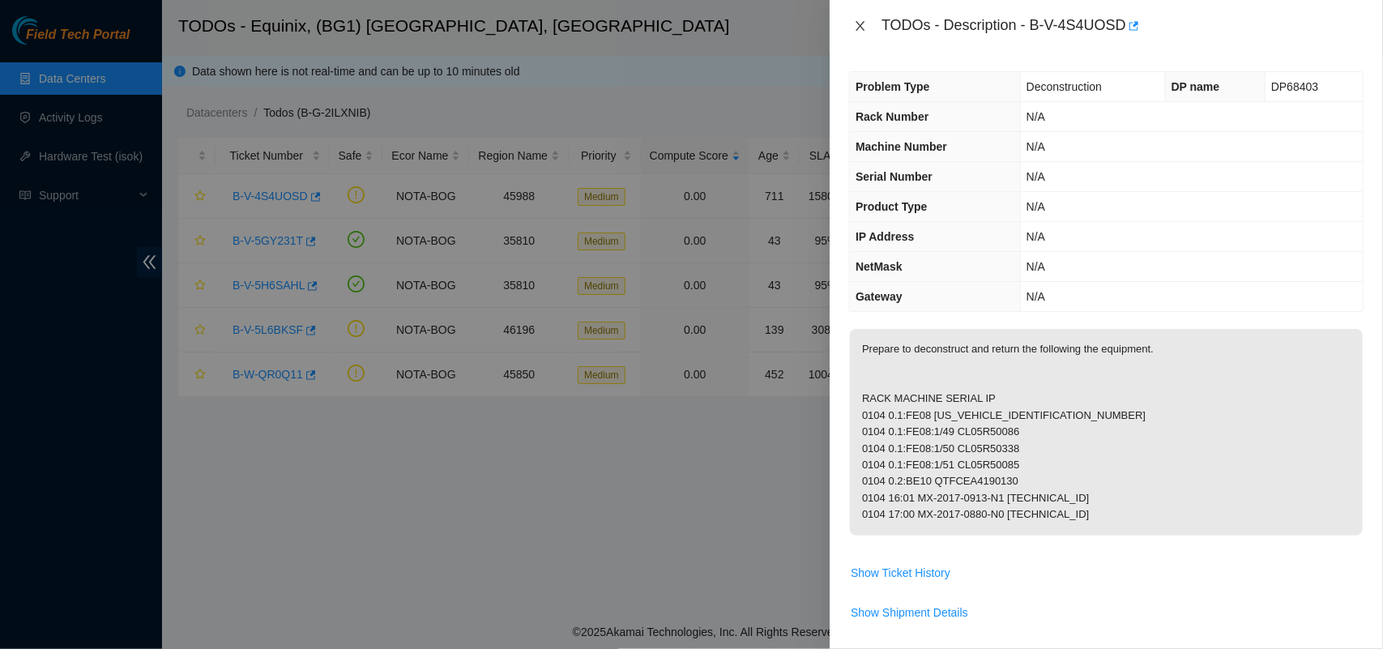
click at [857, 24] on icon "close" at bounding box center [860, 25] width 13 height 13
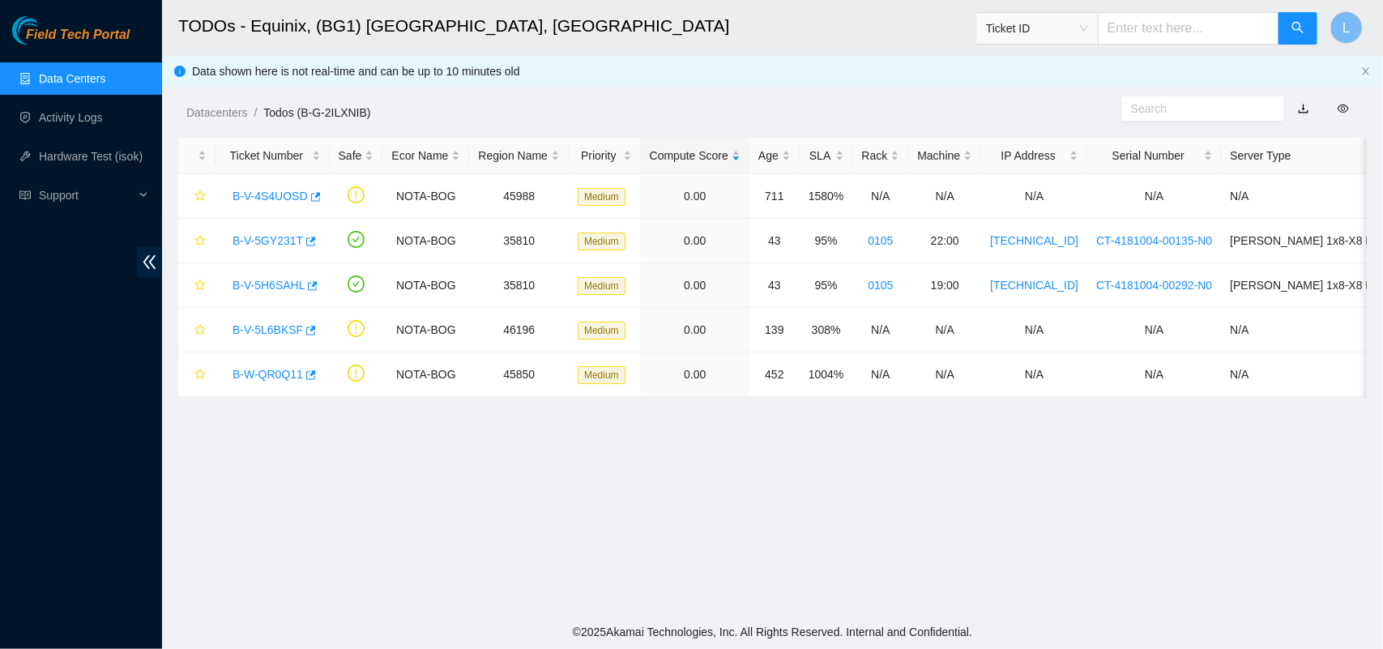
click at [568, 484] on main "TODOs - Equinix, (BG1) Bogota, Colombia Ticket ID L Data shown here is not real…" at bounding box center [772, 307] width 1221 height 615
click at [699, 515] on main "TODOs - Equinix, (BG1) Bogota, Colombia Ticket ID L Data shown here is not real…" at bounding box center [772, 307] width 1221 height 615
click at [261, 333] on link "B-V-5L6BKSF" at bounding box center [268, 329] width 70 height 13
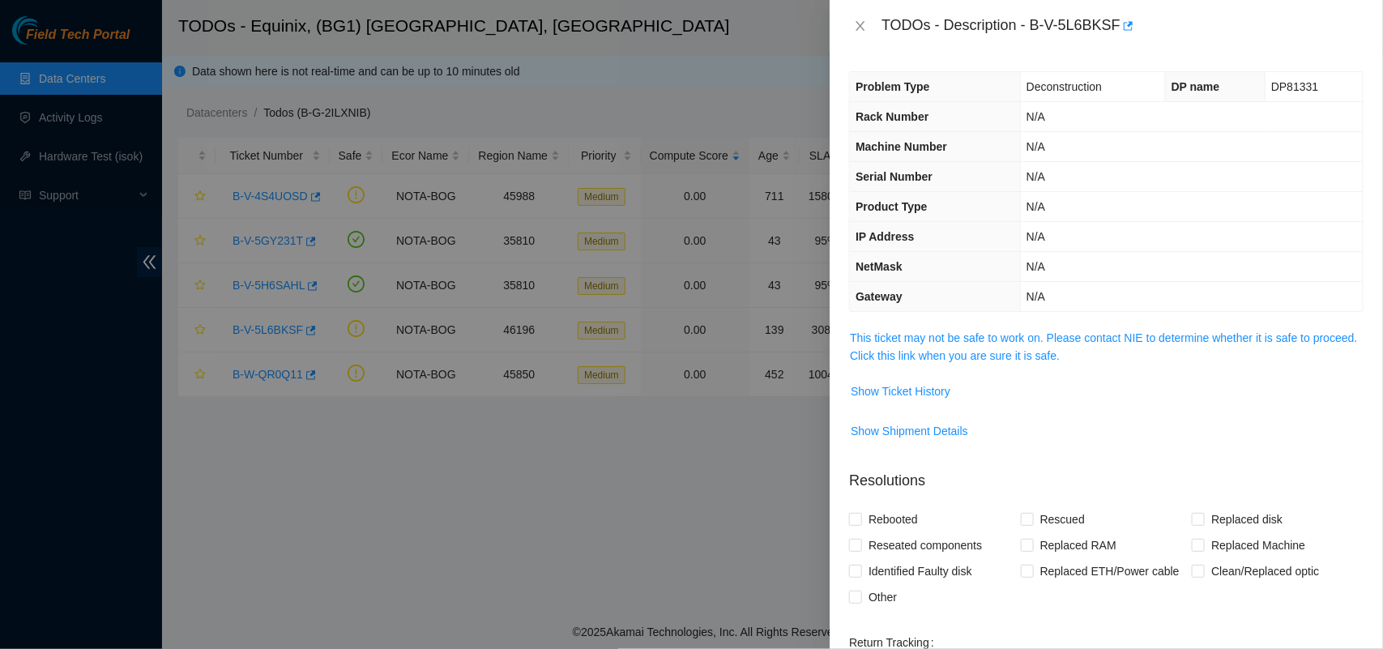
click at [261, 334] on div at bounding box center [691, 324] width 1383 height 649
click at [860, 27] on icon "close" at bounding box center [861, 26] width 9 height 10
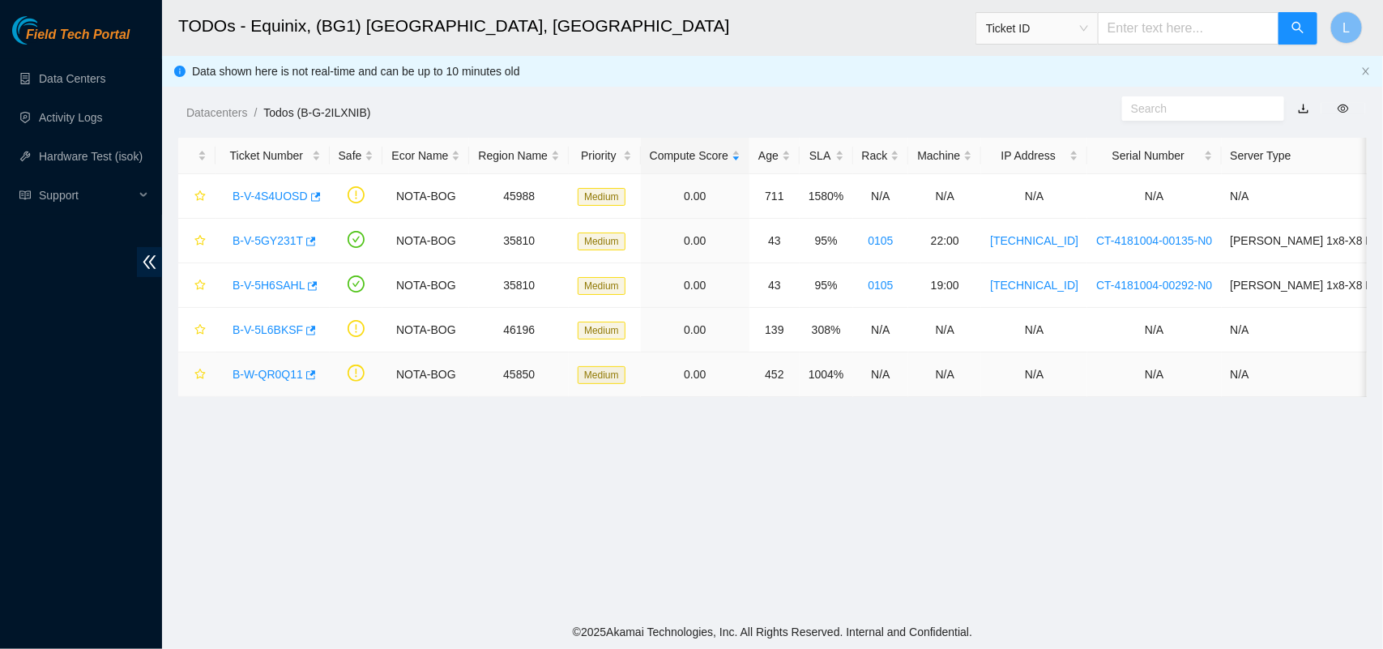
click at [269, 375] on link "B-W-QR0Q11" at bounding box center [268, 374] width 70 height 13
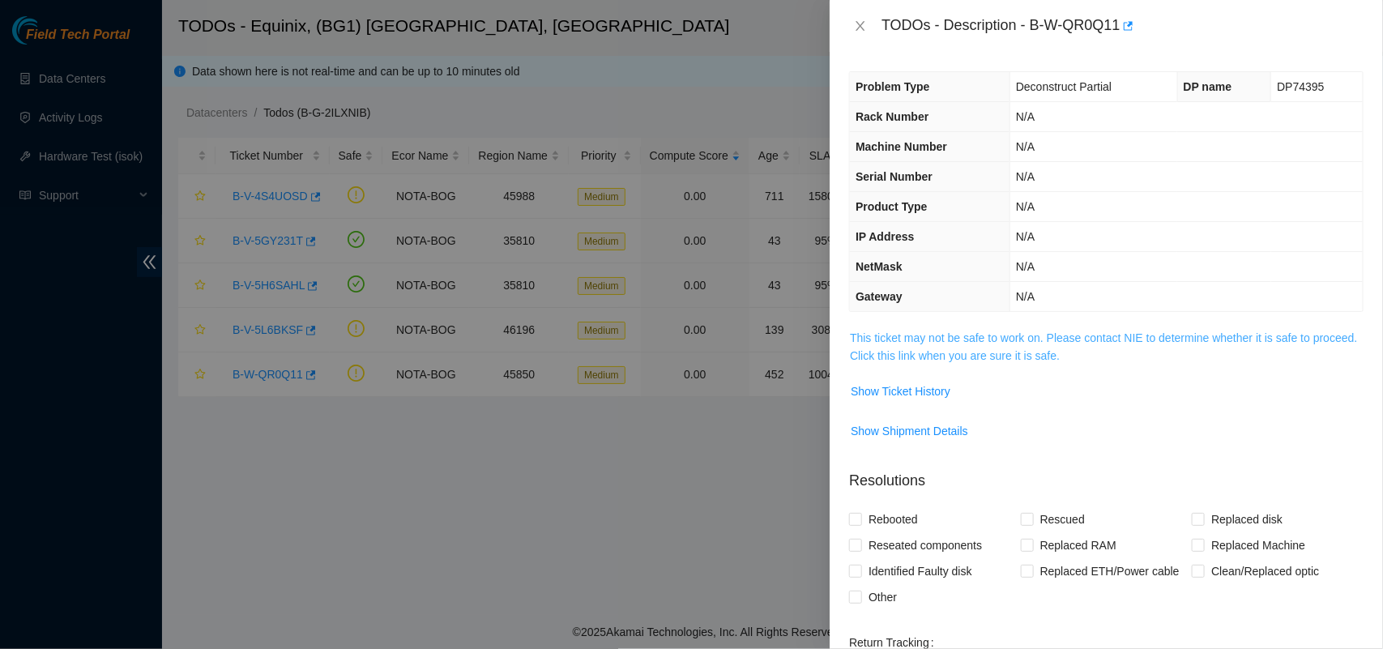
click at [883, 336] on link "This ticket may not be safe to work on. Please contact NIE to determine whether…" at bounding box center [1103, 346] width 507 height 31
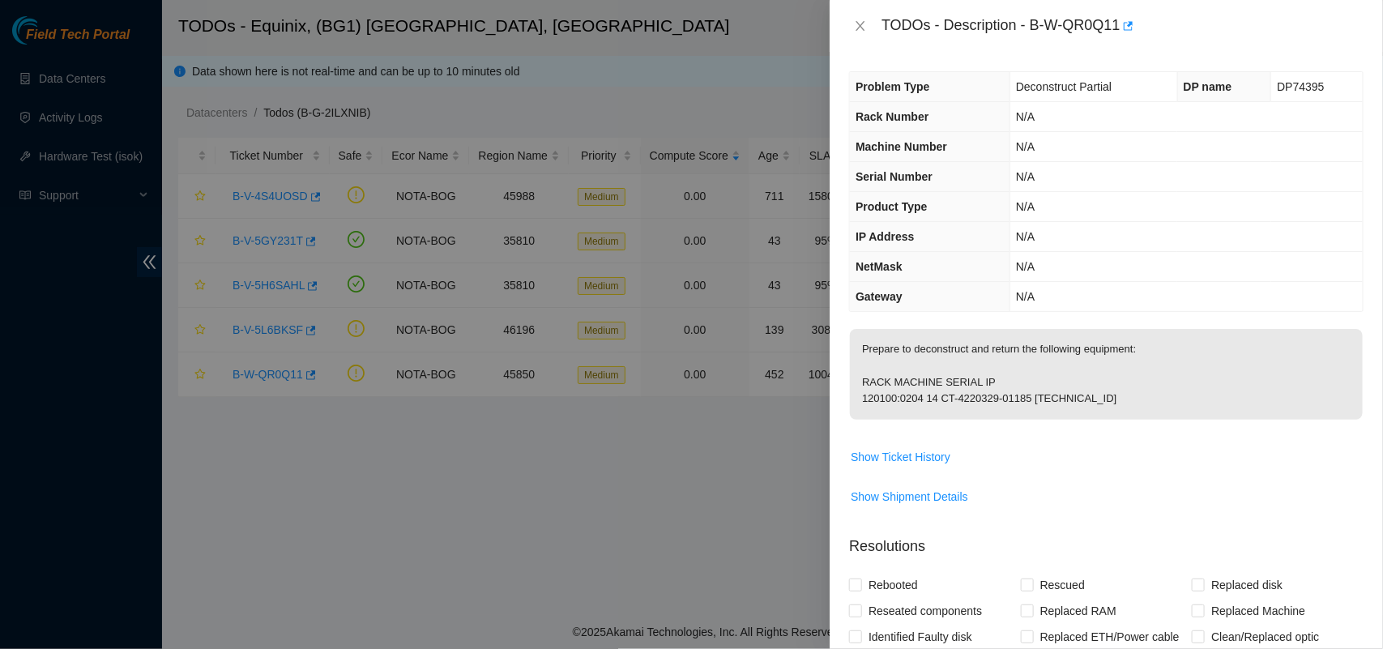
click at [883, 336] on p "Prepare to deconstruct and return the following equipment: RACK MACHINE SERIAL …" at bounding box center [1106, 374] width 513 height 91
